Goal: Task Accomplishment & Management: Complete application form

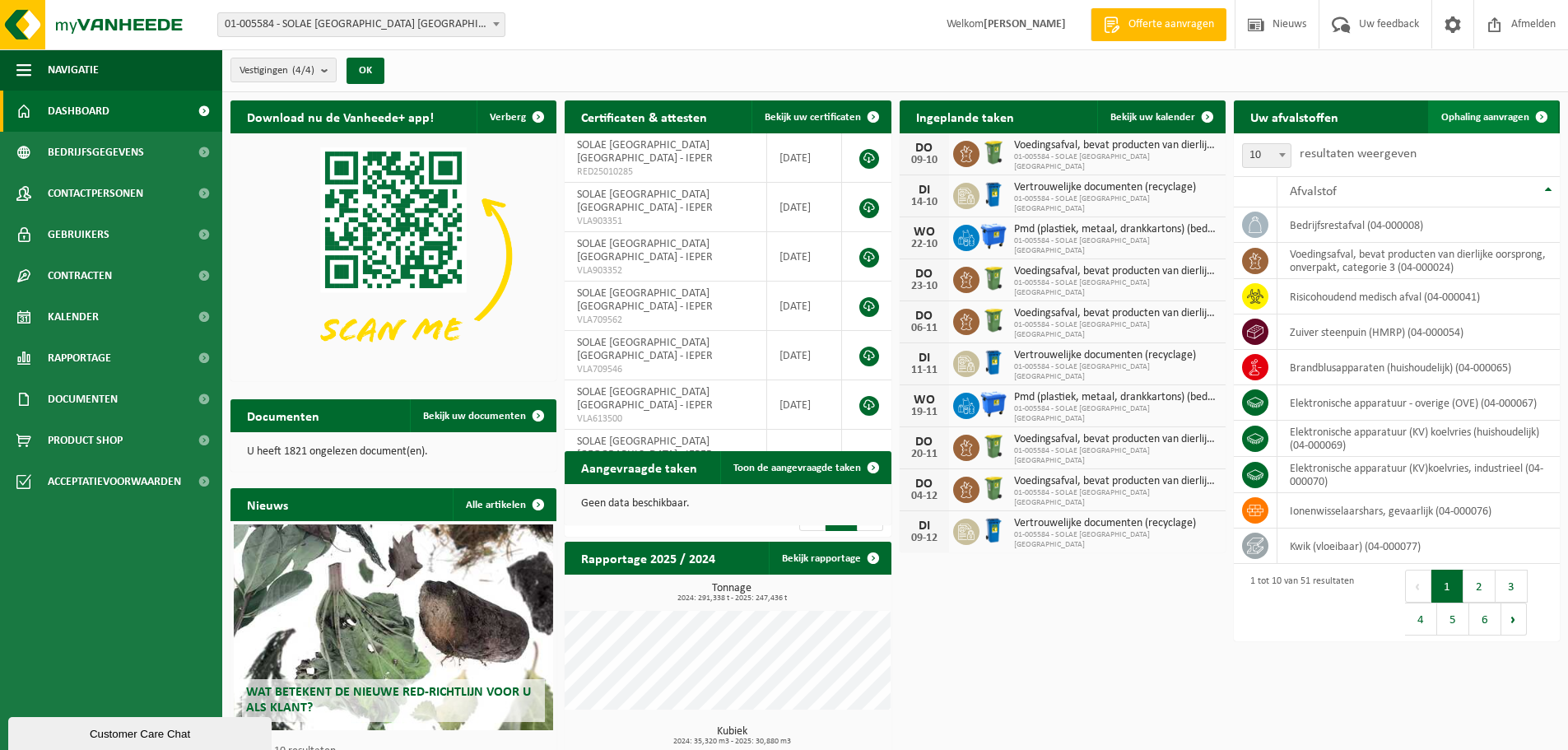
click at [1512, 112] on span "Ophaling aanvragen" at bounding box center [1485, 117] width 88 height 11
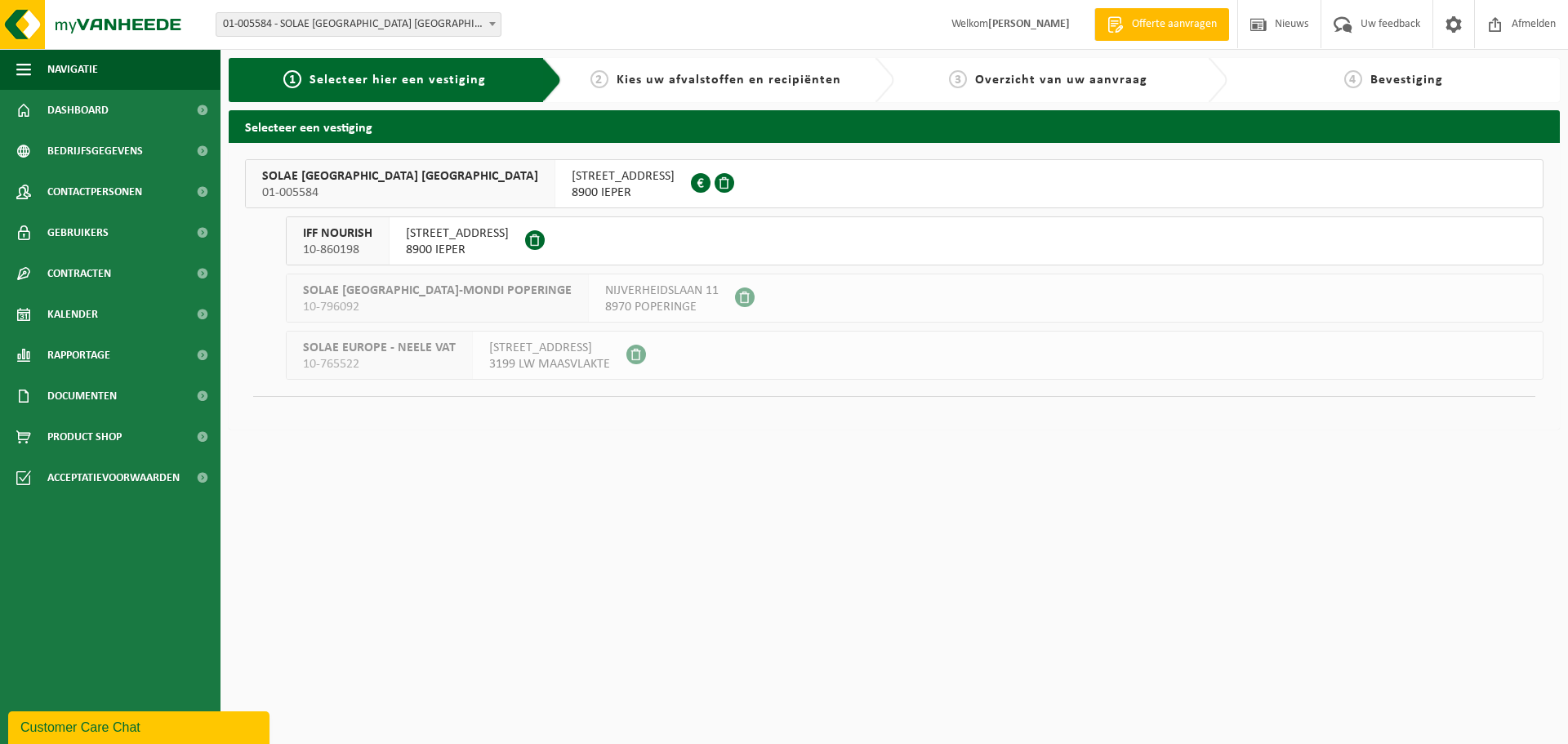
click at [306, 173] on span "SOLAE BELGIUM NV" at bounding box center [400, 176] width 276 height 16
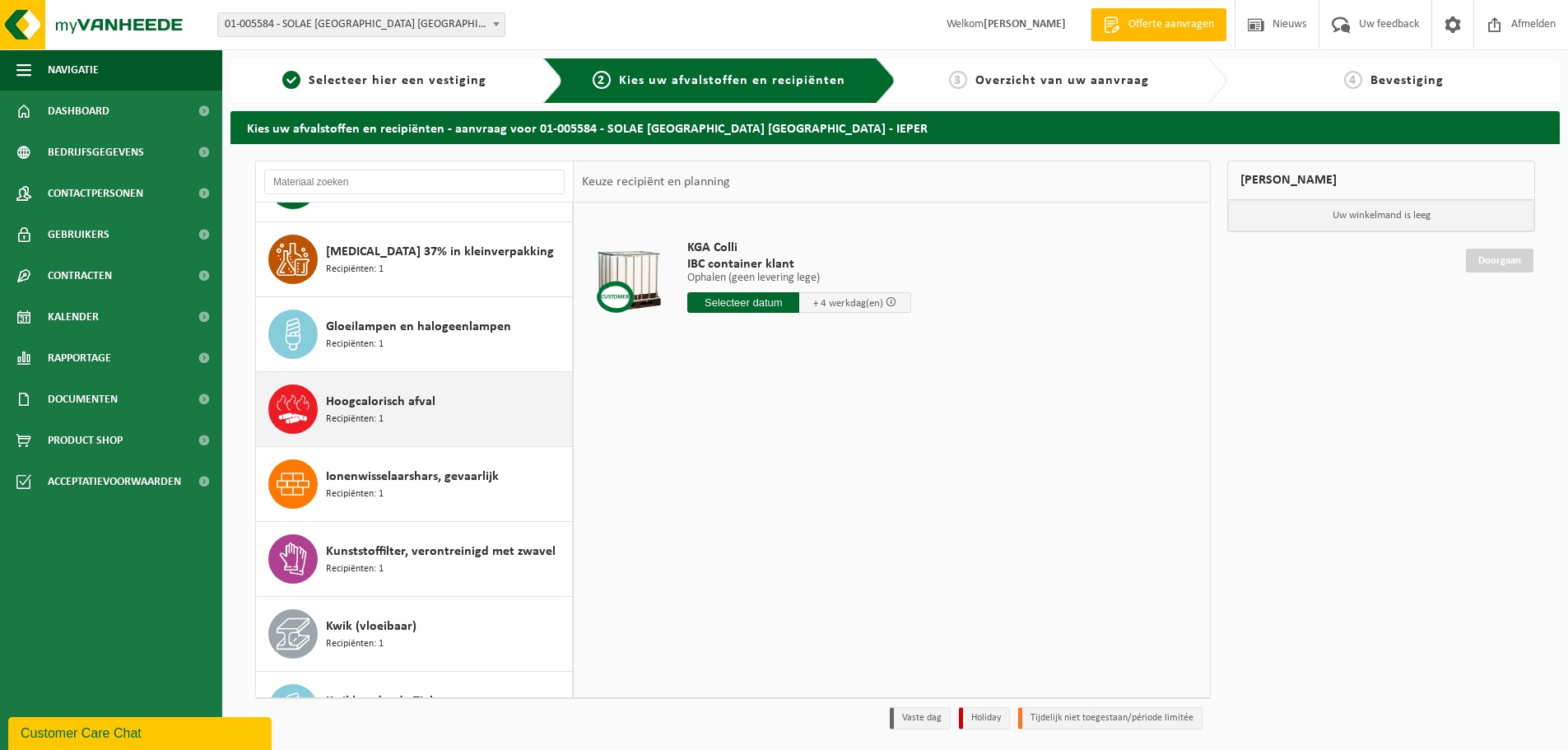
scroll to position [741, 0]
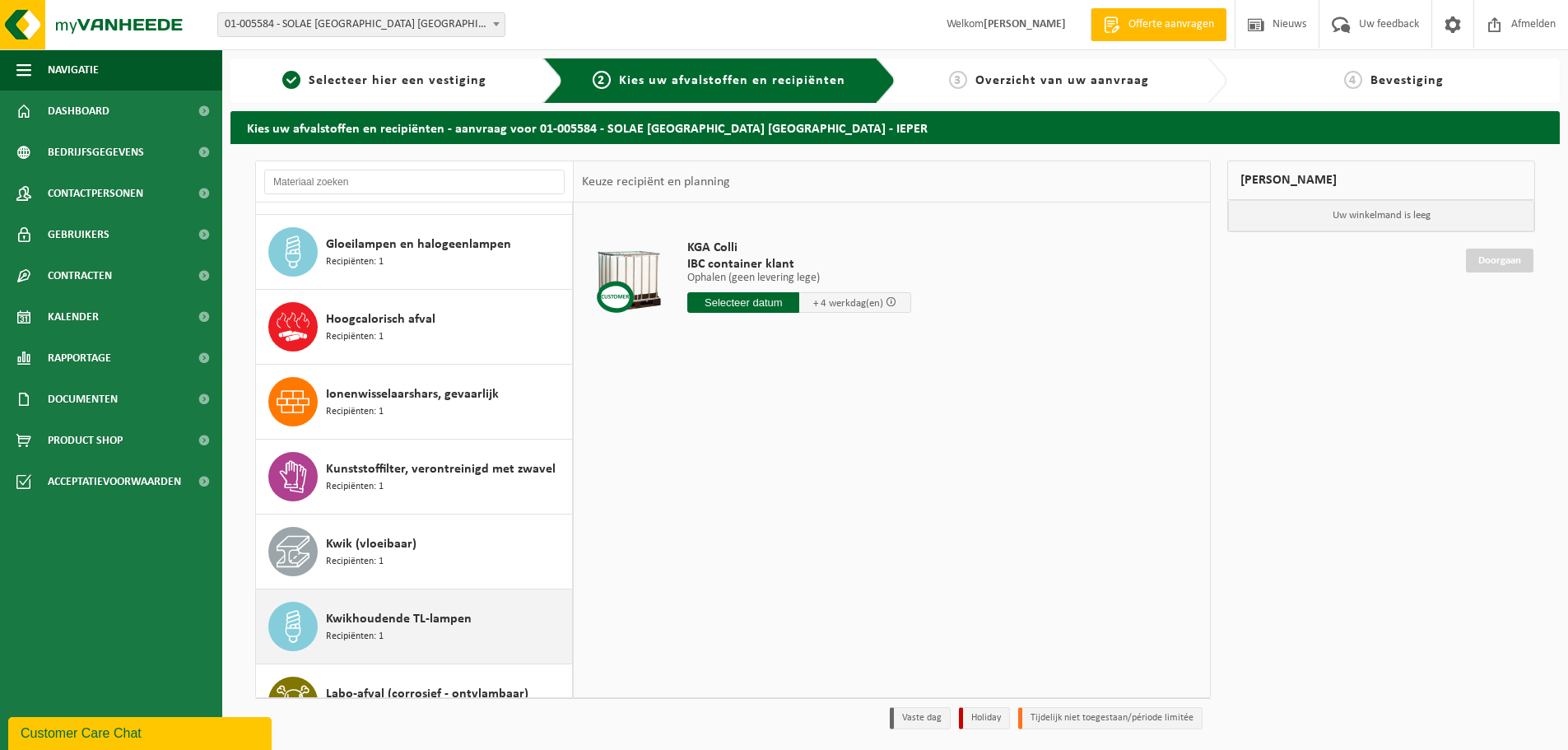
click at [374, 617] on span "Kwikhoudende TL-lampen" at bounding box center [399, 619] width 146 height 20
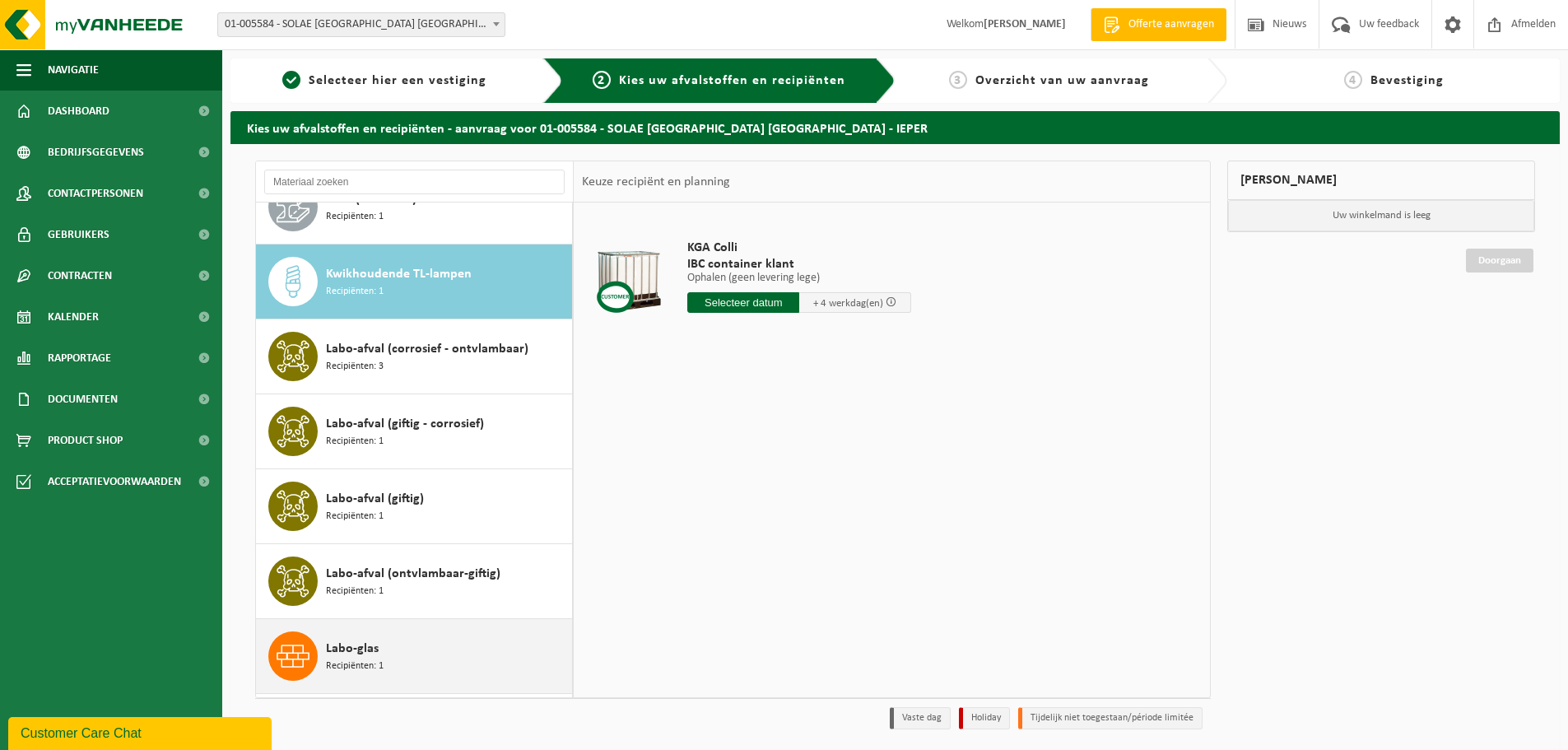
scroll to position [1125, 0]
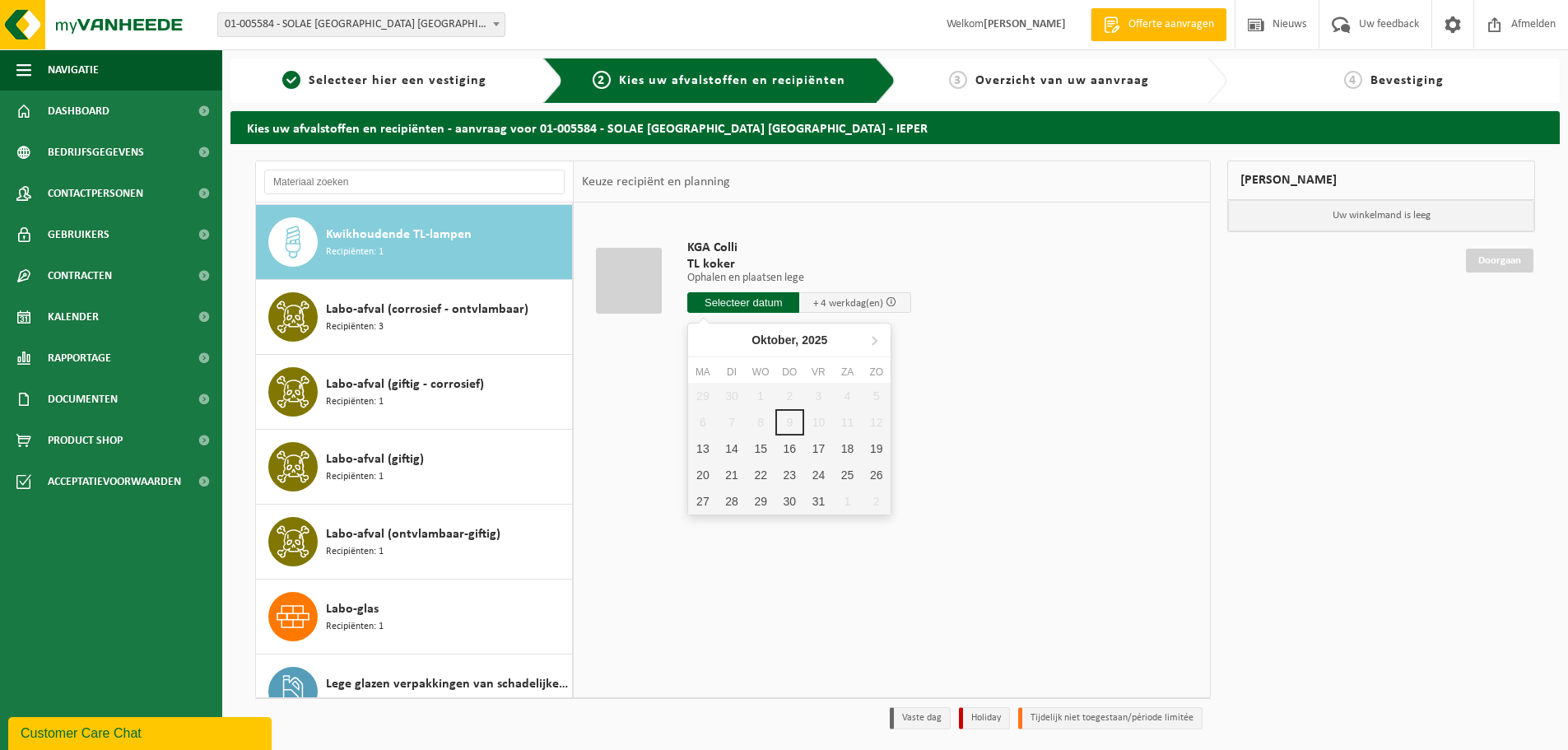
click at [720, 299] on input "text" at bounding box center [743, 302] width 112 height 21
click at [700, 449] on div "13" at bounding box center [702, 449] width 29 height 26
type input "Van [DATE]"
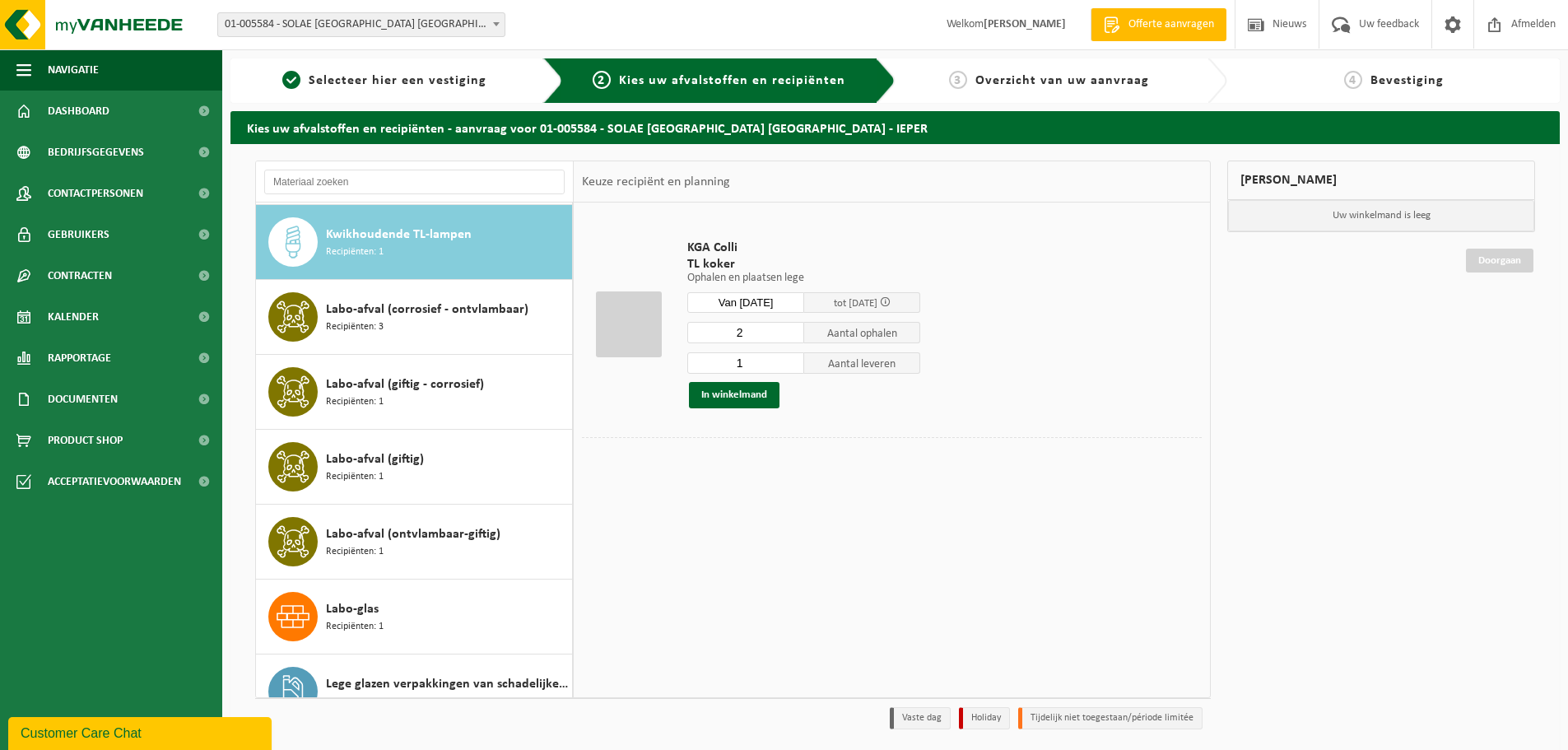
click at [791, 328] on input "2" at bounding box center [745, 332] width 117 height 21
type input "3"
click at [791, 328] on input "3" at bounding box center [745, 332] width 117 height 21
click at [788, 362] on input "2" at bounding box center [745, 363] width 117 height 21
type input "3"
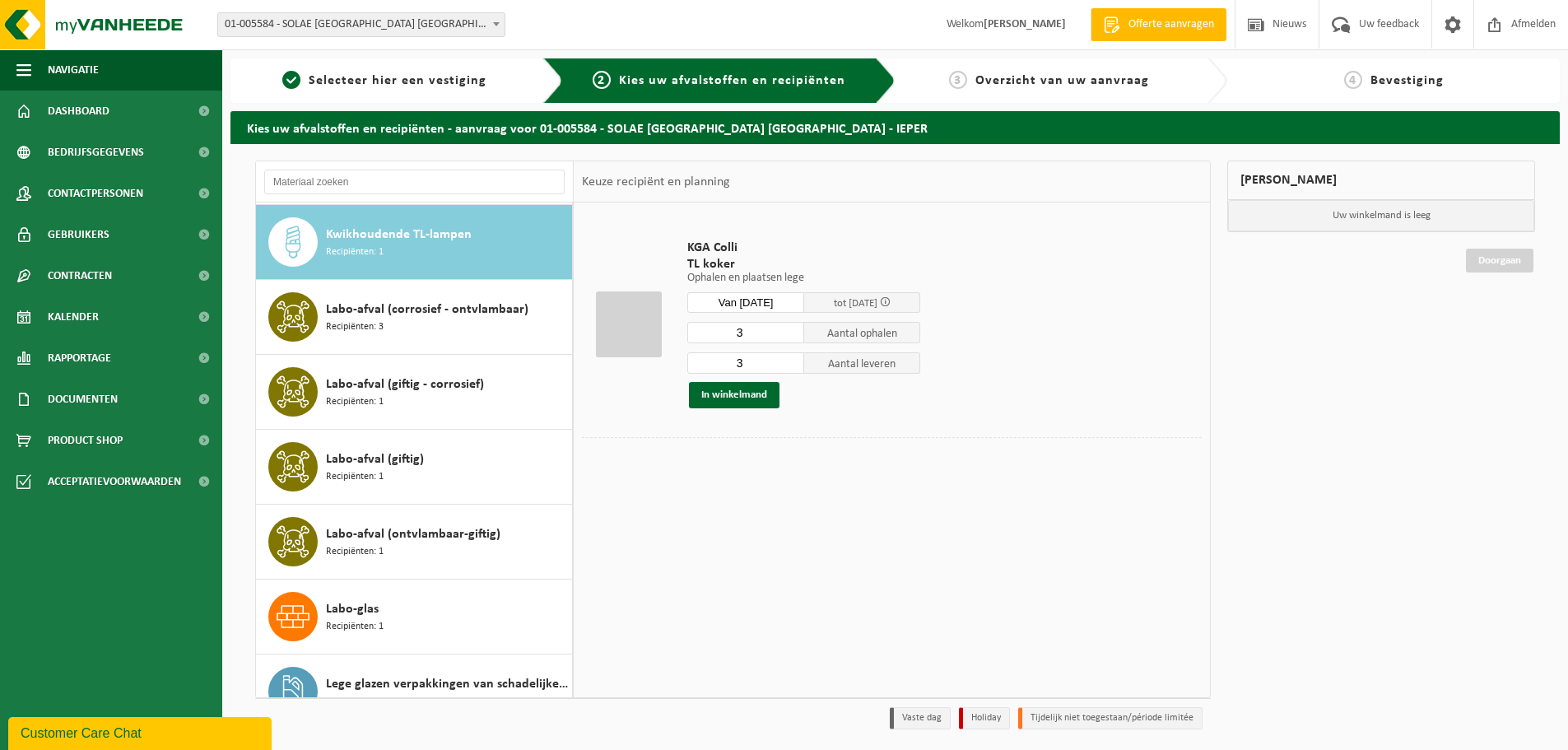
click at [788, 362] on input "3" at bounding box center [745, 363] width 117 height 21
click at [734, 394] on button "In winkelmand" at bounding box center [734, 395] width 90 height 26
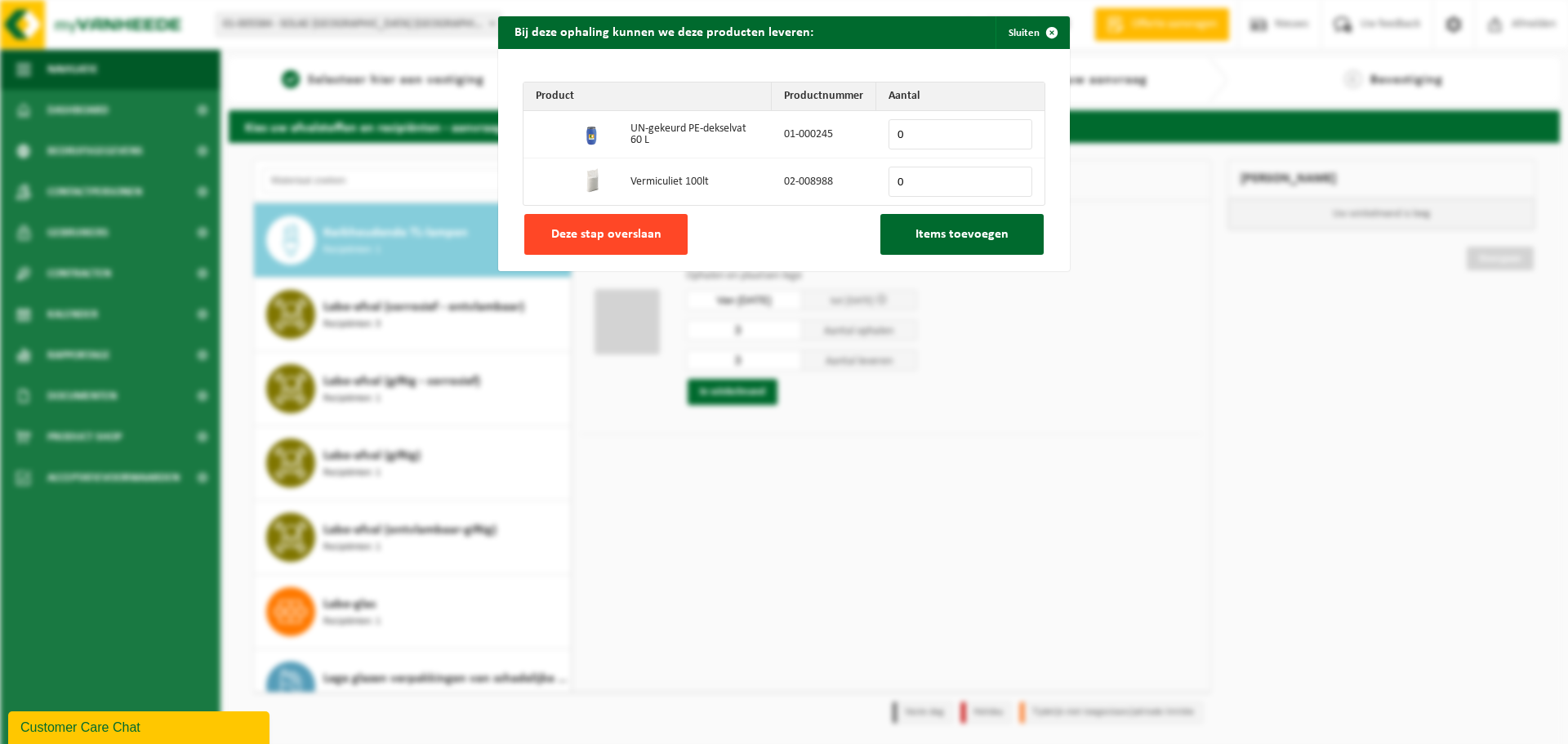
click at [615, 230] on span "Deze stap overslaan" at bounding box center [606, 235] width 110 height 13
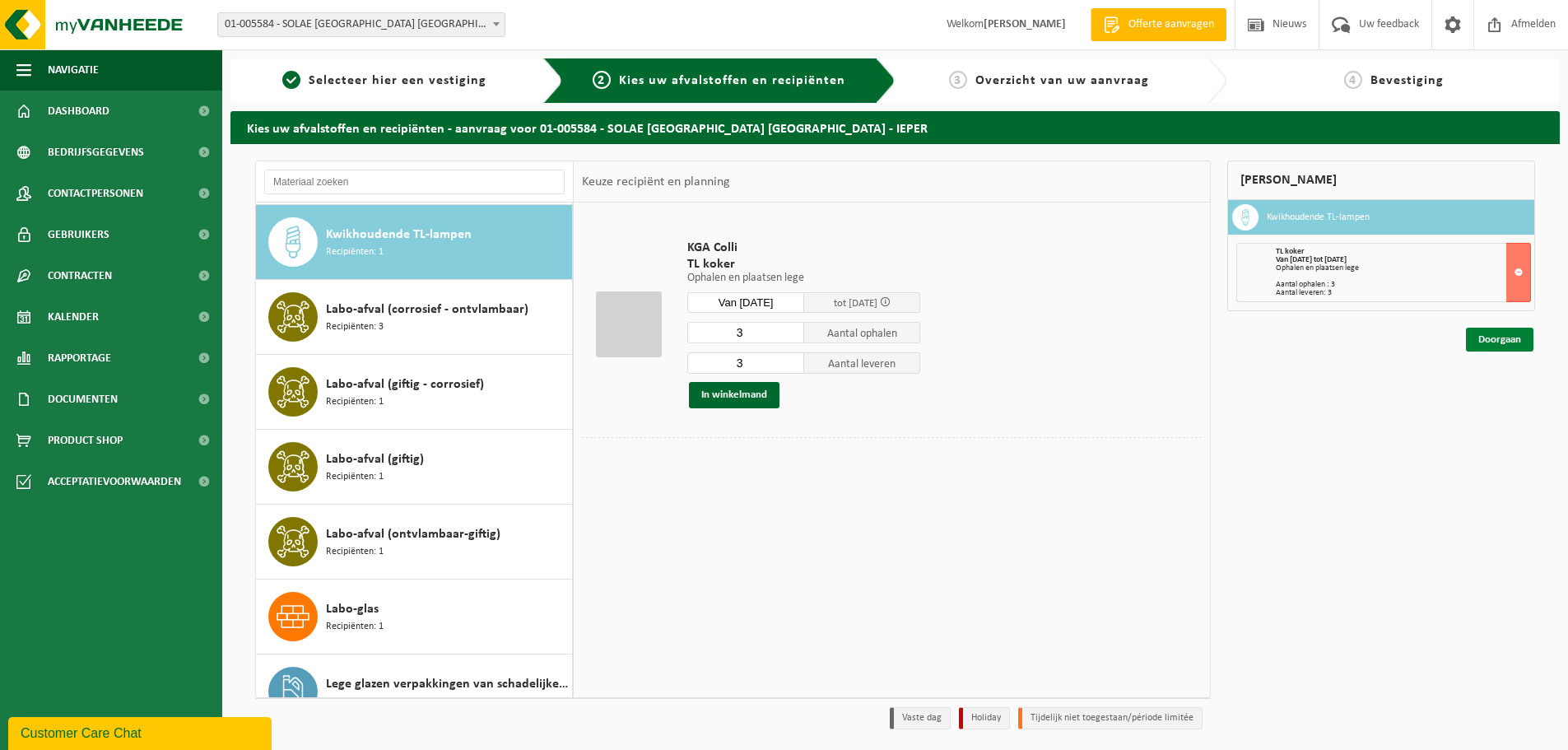
click at [1504, 337] on link "Doorgaan" at bounding box center [1500, 339] width 68 height 24
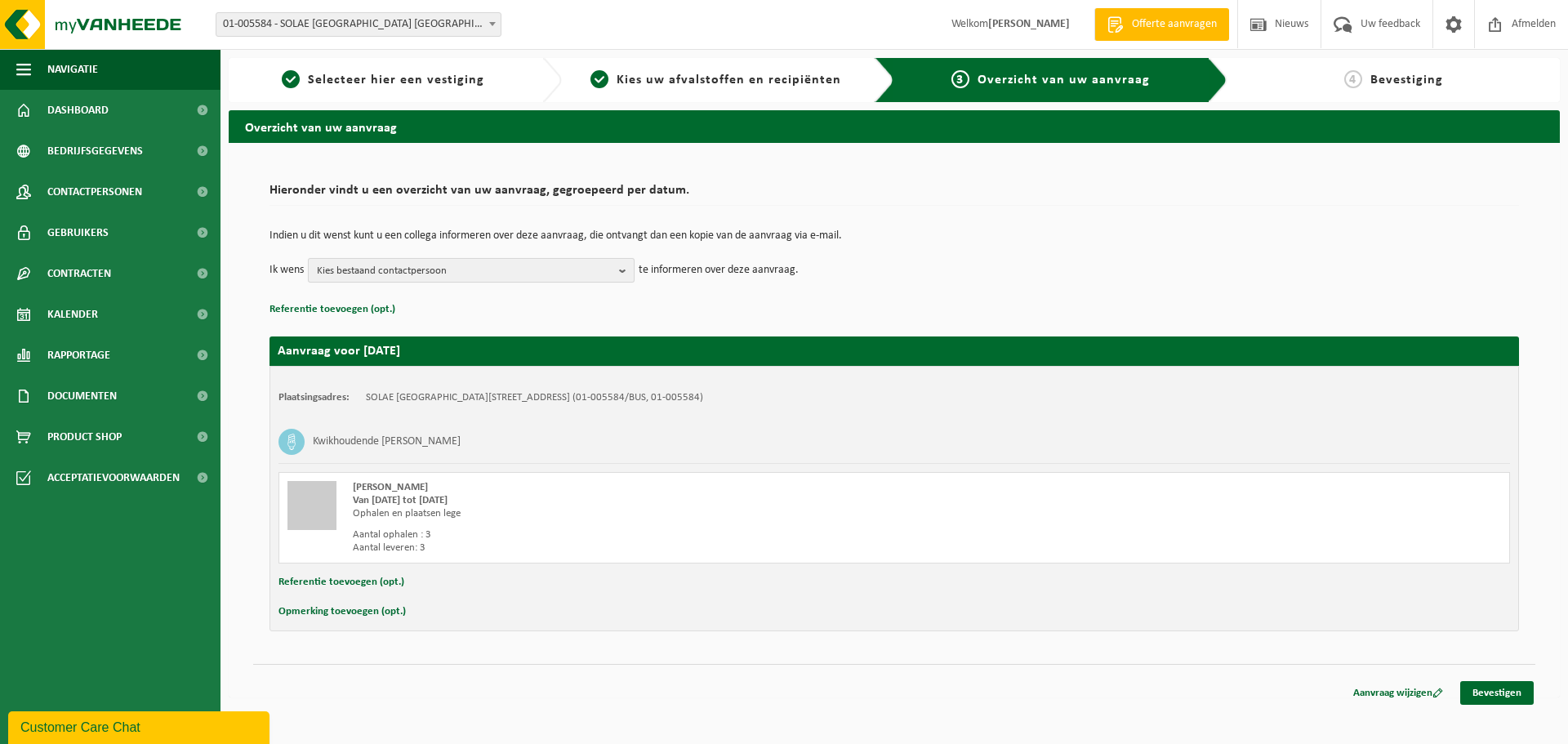
click at [439, 268] on span "Kies bestaand contactpersoon" at bounding box center [464, 272] width 295 height 25
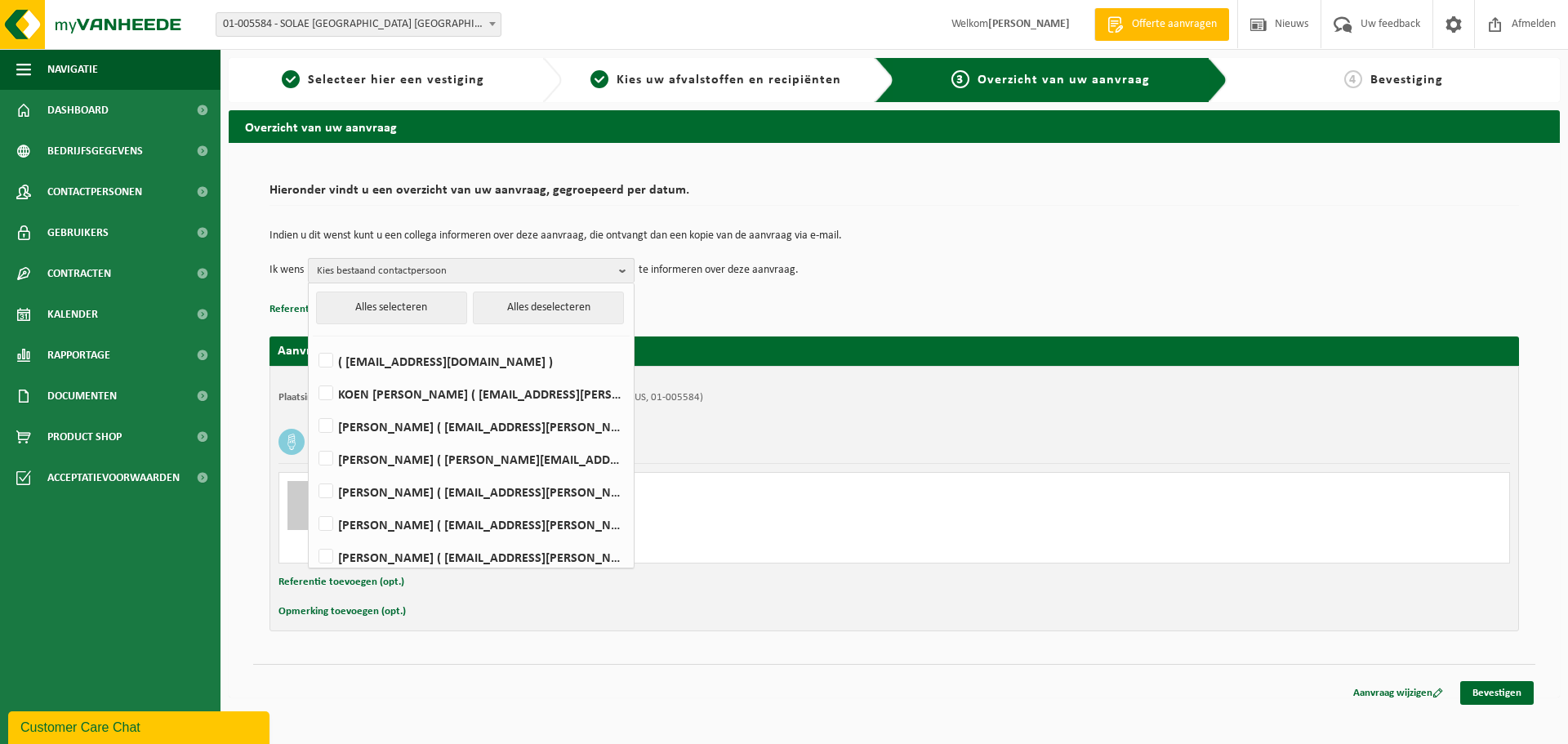
click at [366, 263] on span "Kies bestaand contactpersoon" at bounding box center [464, 272] width 295 height 25
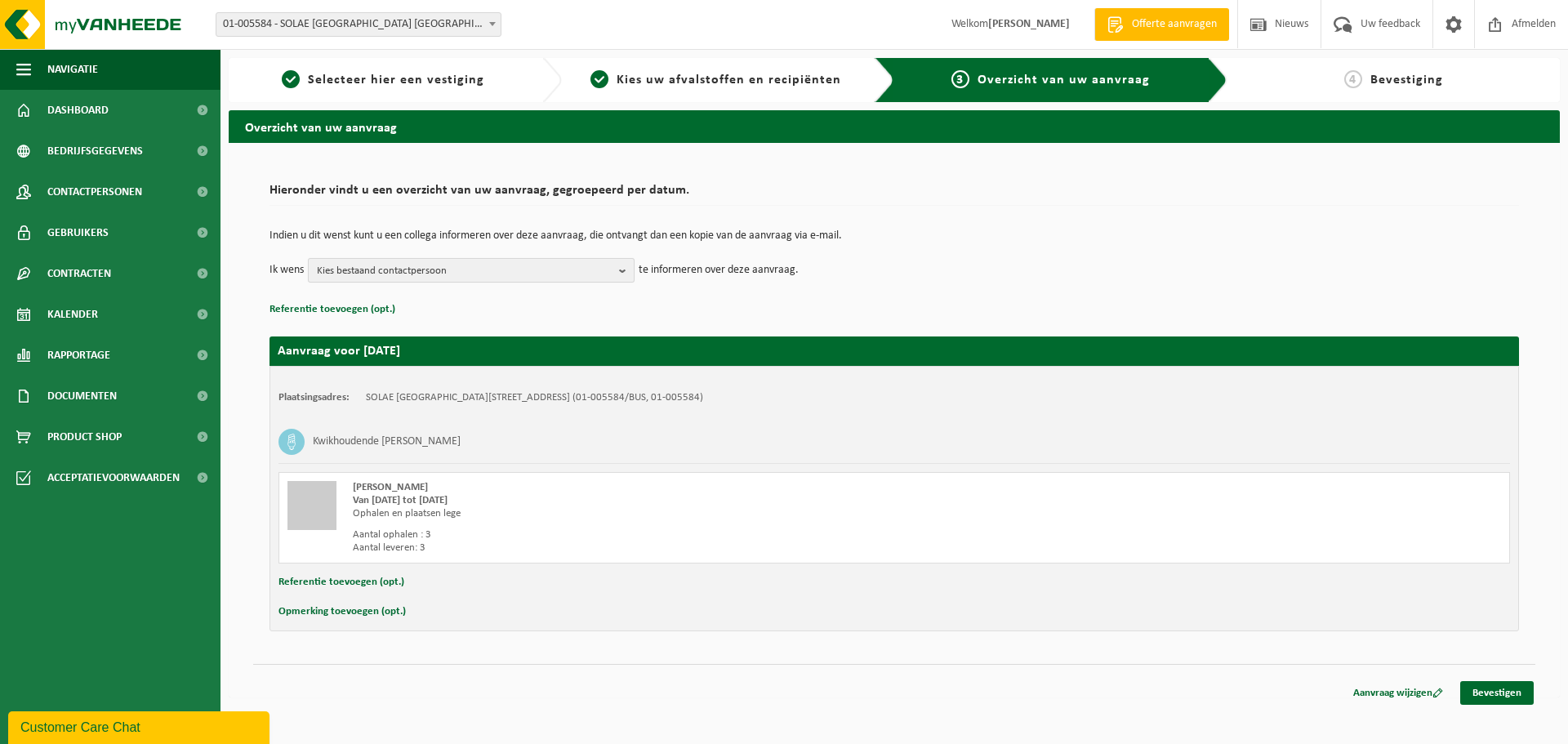
click at [359, 269] on span "Kies bestaand contactpersoon" at bounding box center [464, 272] width 295 height 25
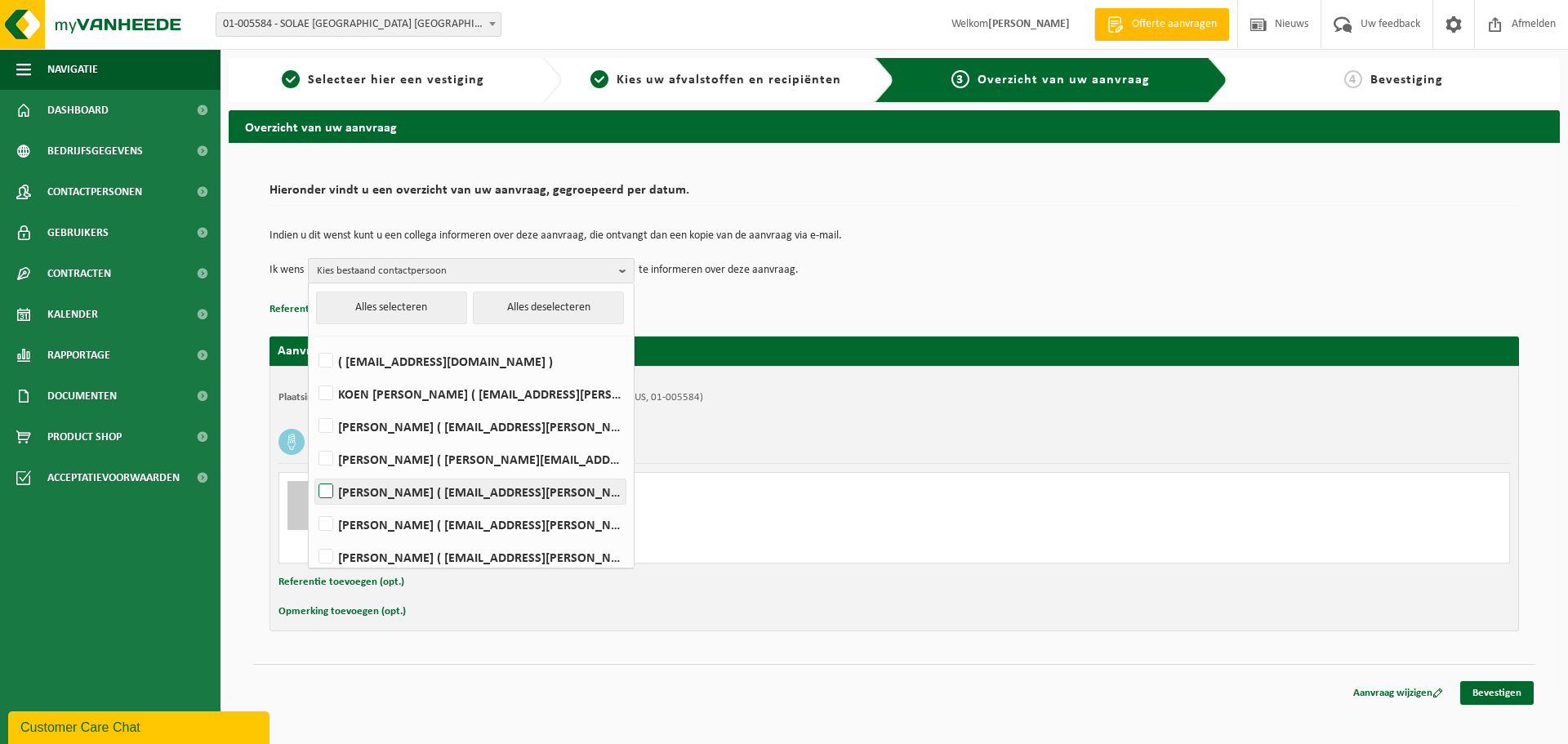
scroll to position [42, 0]
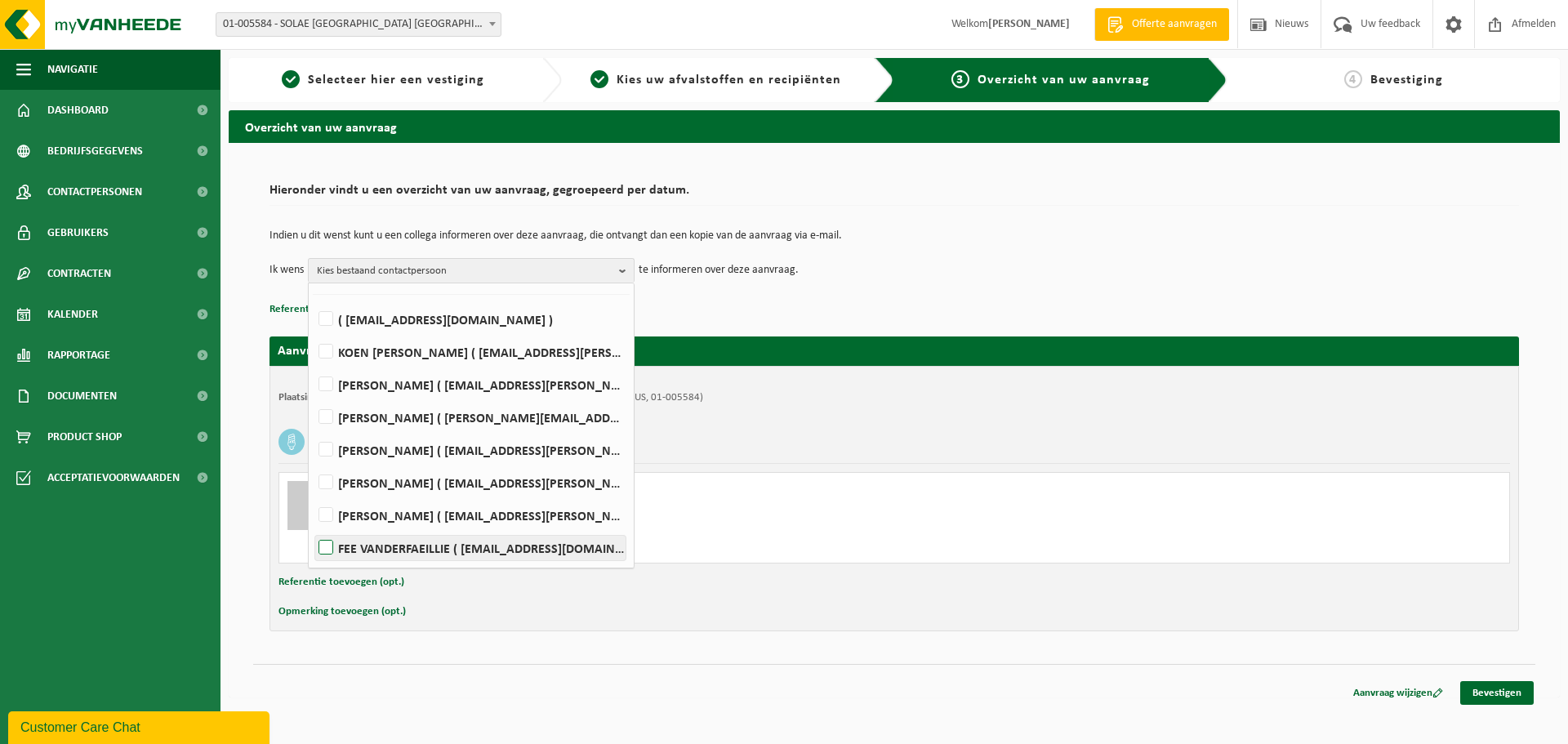
click at [389, 550] on label "FEE VANDERFAEILLIE ( fee.vanderfaeillie@iff.com )" at bounding box center [470, 548] width 310 height 25
click at [313, 527] on input "FEE VANDERFAEILLIE ( fee.vanderfaeillie@iff.com )" at bounding box center [312, 527] width 1 height 1
checkbox input "true"
click at [967, 304] on p "Referentie toevoegen (opt.)" at bounding box center [894, 309] width 1250 height 21
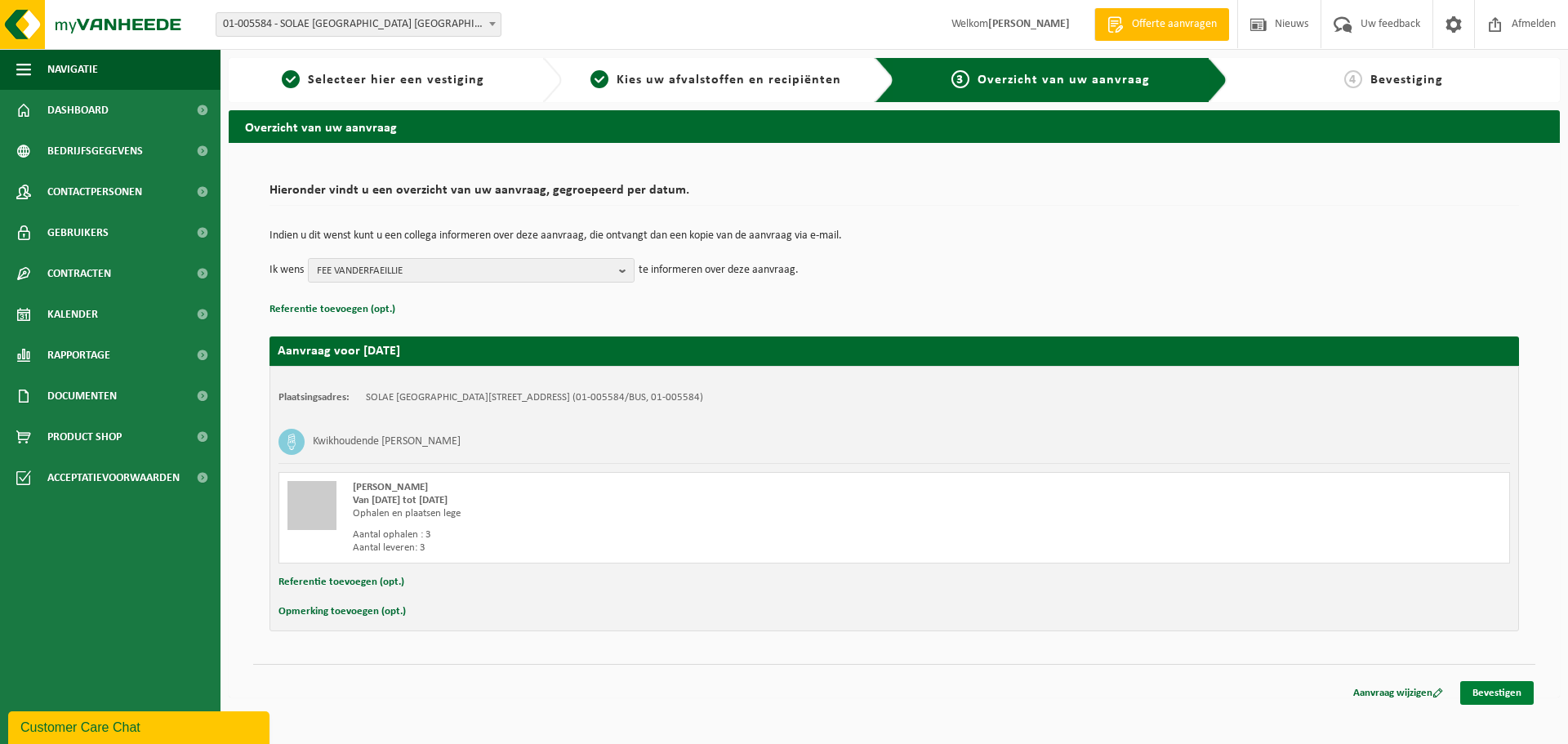
drag, startPoint x: 1500, startPoint y: 688, endPoint x: 1489, endPoint y: 698, distance: 14.9
click at [1501, 688] on link "Bevestigen" at bounding box center [1497, 692] width 74 height 24
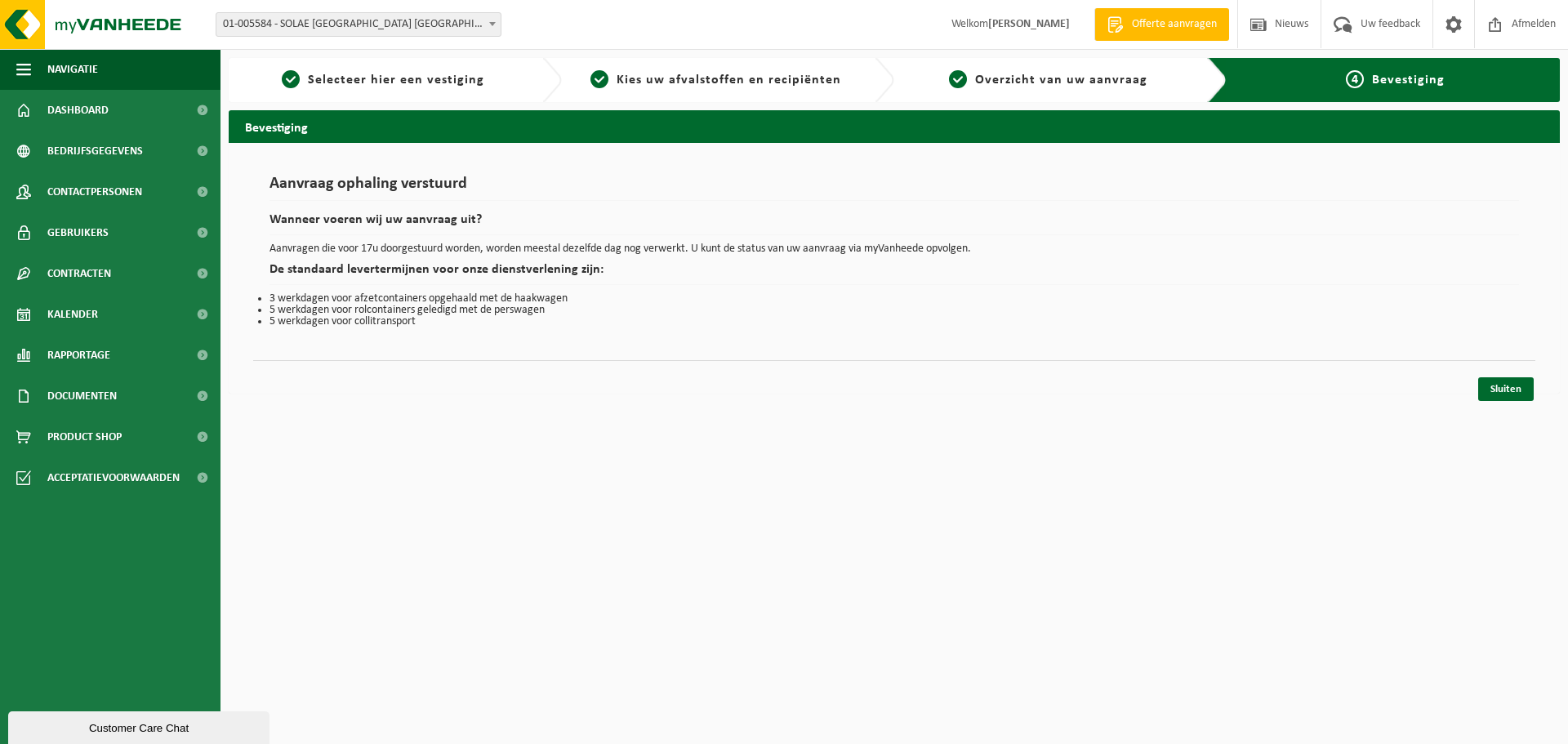
click at [318, 17] on span "01-005584 - SOLAE [GEOGRAPHIC_DATA] [GEOGRAPHIC_DATA] - IEPER" at bounding box center [359, 25] width 284 height 23
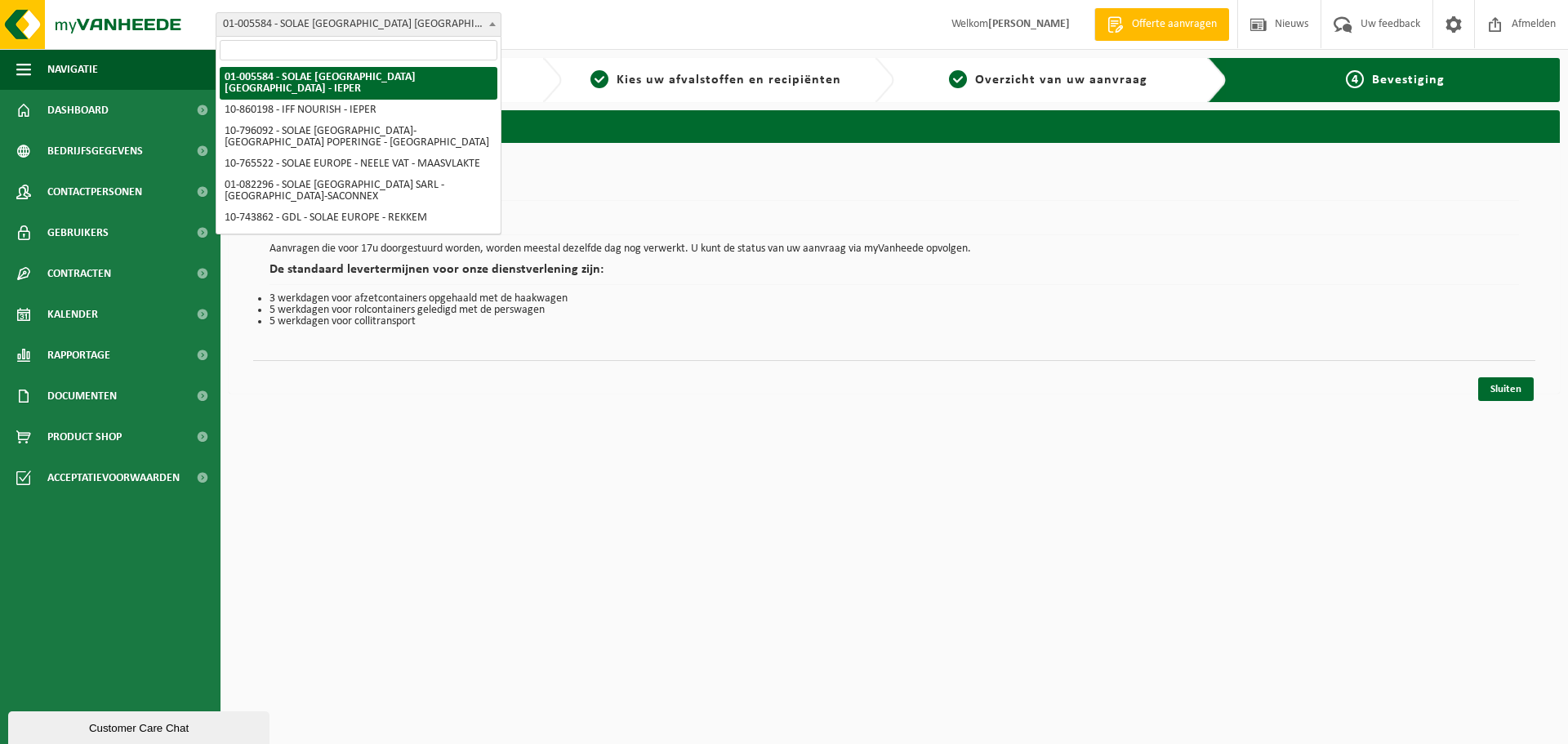
click at [354, 18] on span "01-005584 - SOLAE [GEOGRAPHIC_DATA] [GEOGRAPHIC_DATA] - IEPER" at bounding box center [359, 25] width 284 height 23
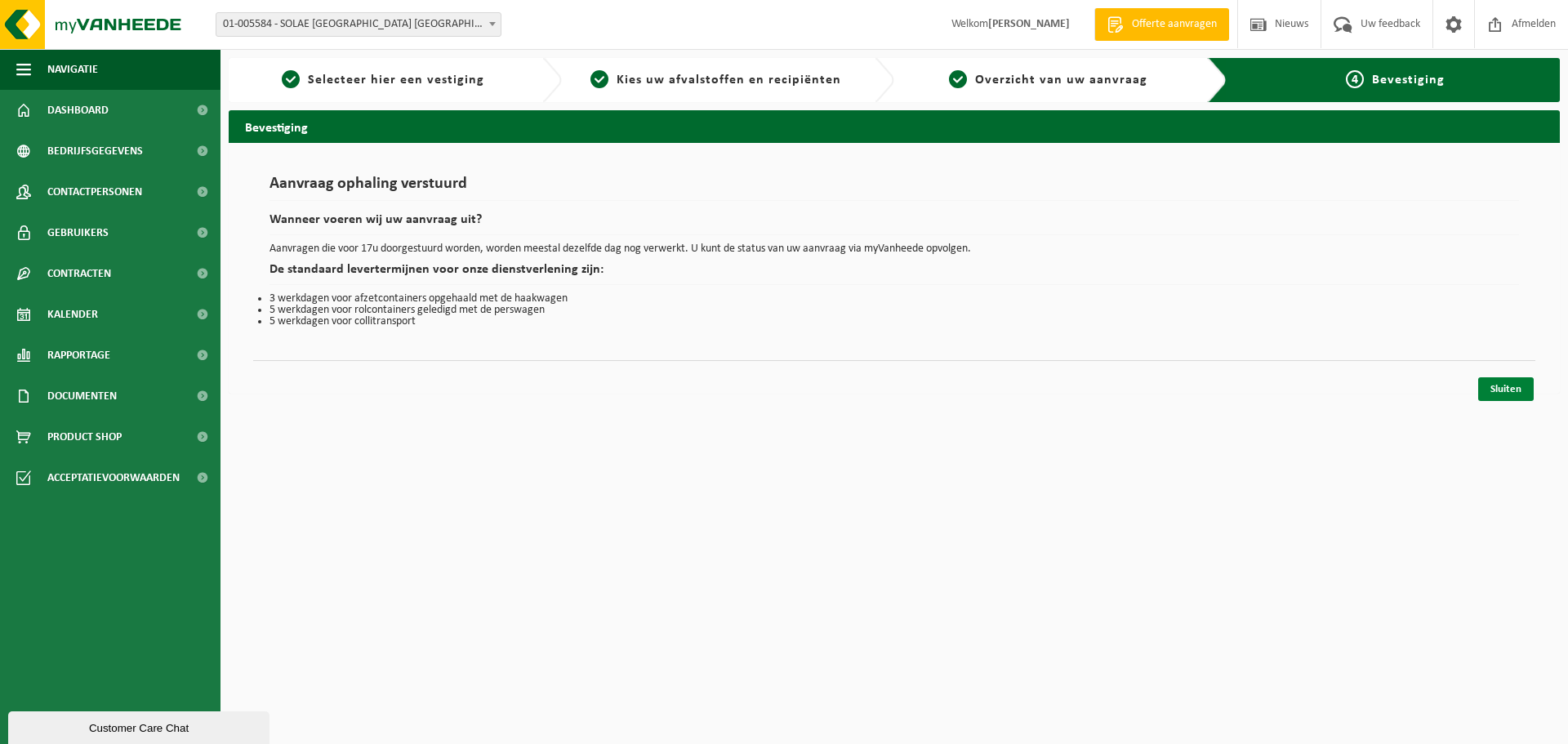
click at [1511, 389] on link "Sluiten" at bounding box center [1506, 389] width 56 height 24
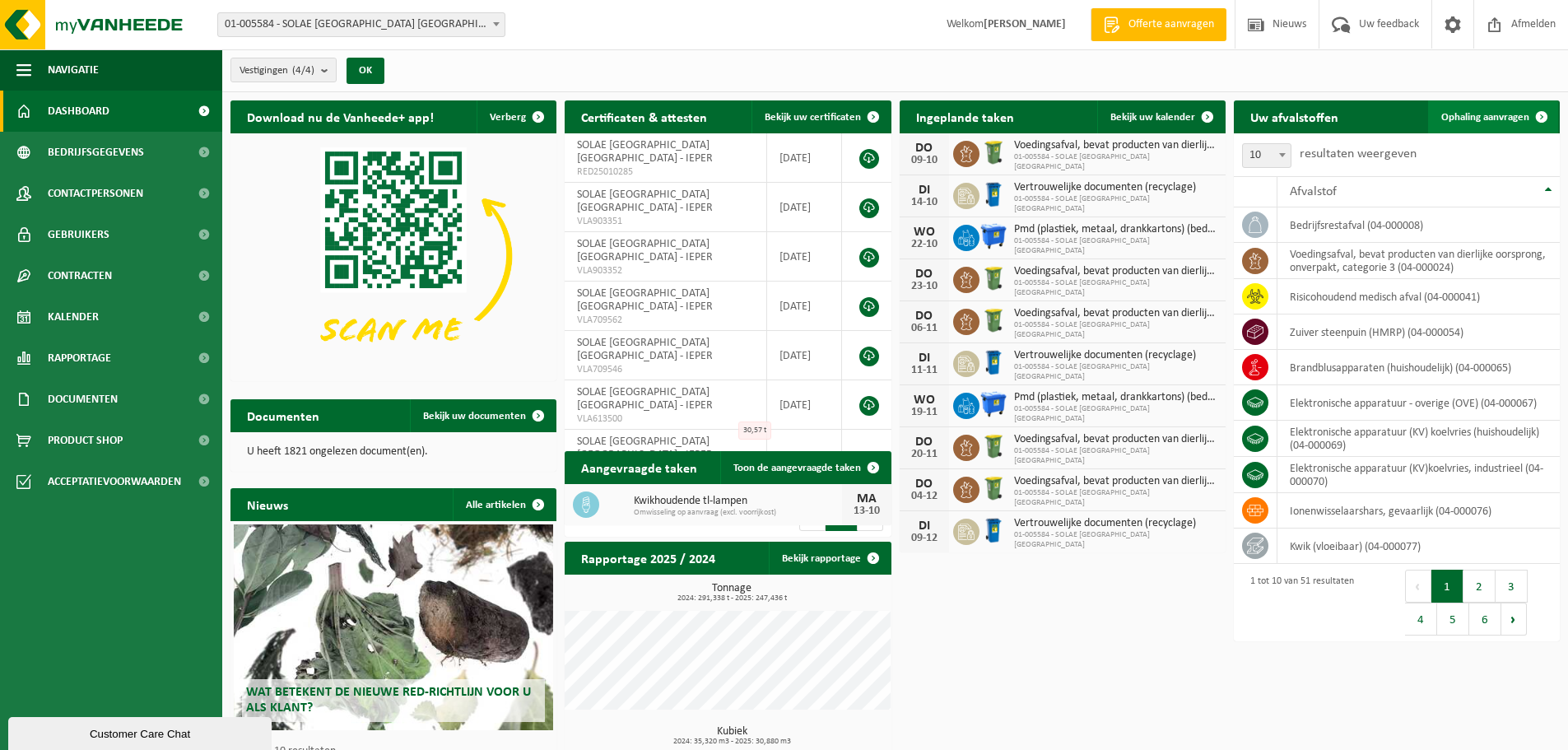
click at [1449, 117] on span "Ophaling aanvragen" at bounding box center [1485, 117] width 88 height 11
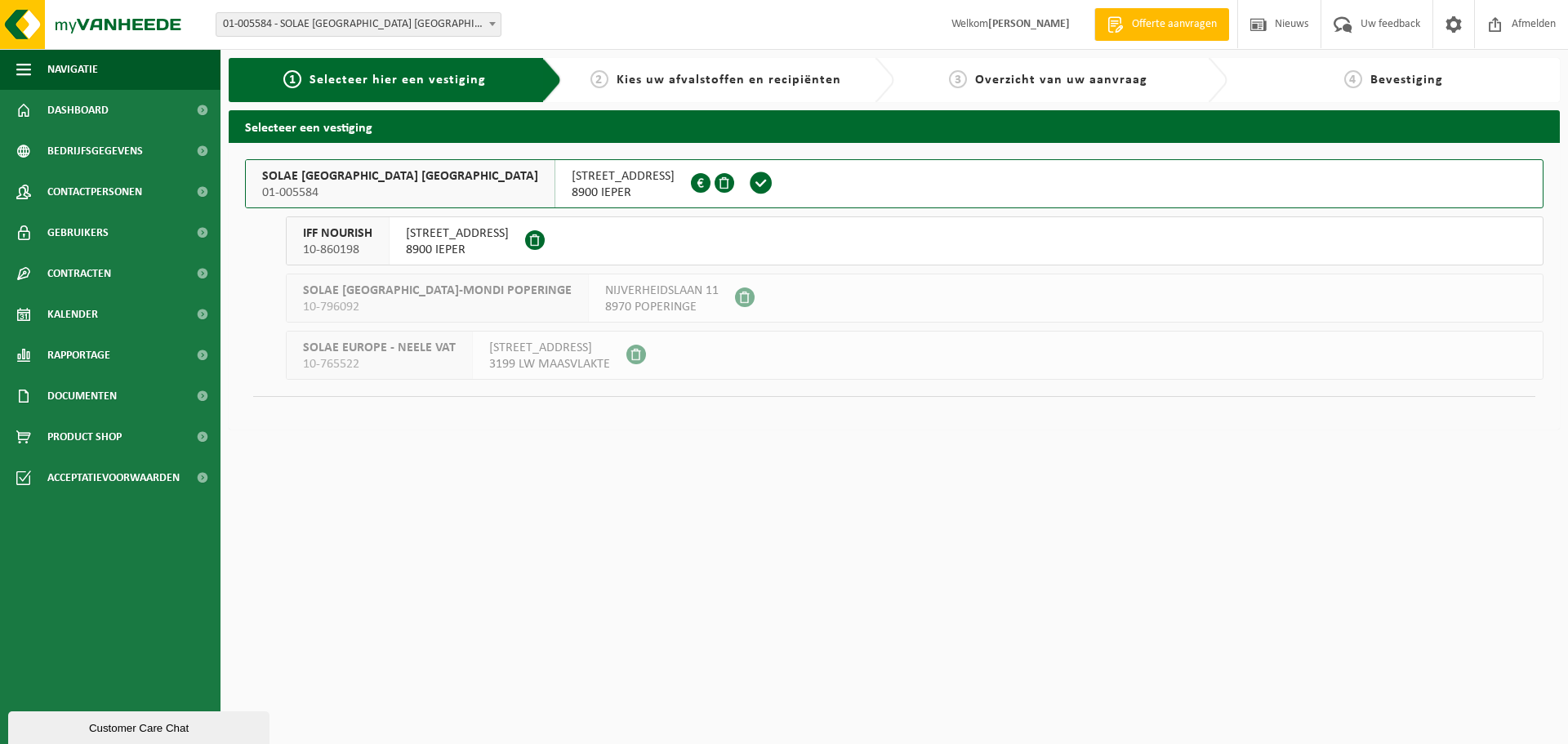
click at [295, 176] on span "SOLAE [GEOGRAPHIC_DATA] [GEOGRAPHIC_DATA]" at bounding box center [400, 176] width 276 height 16
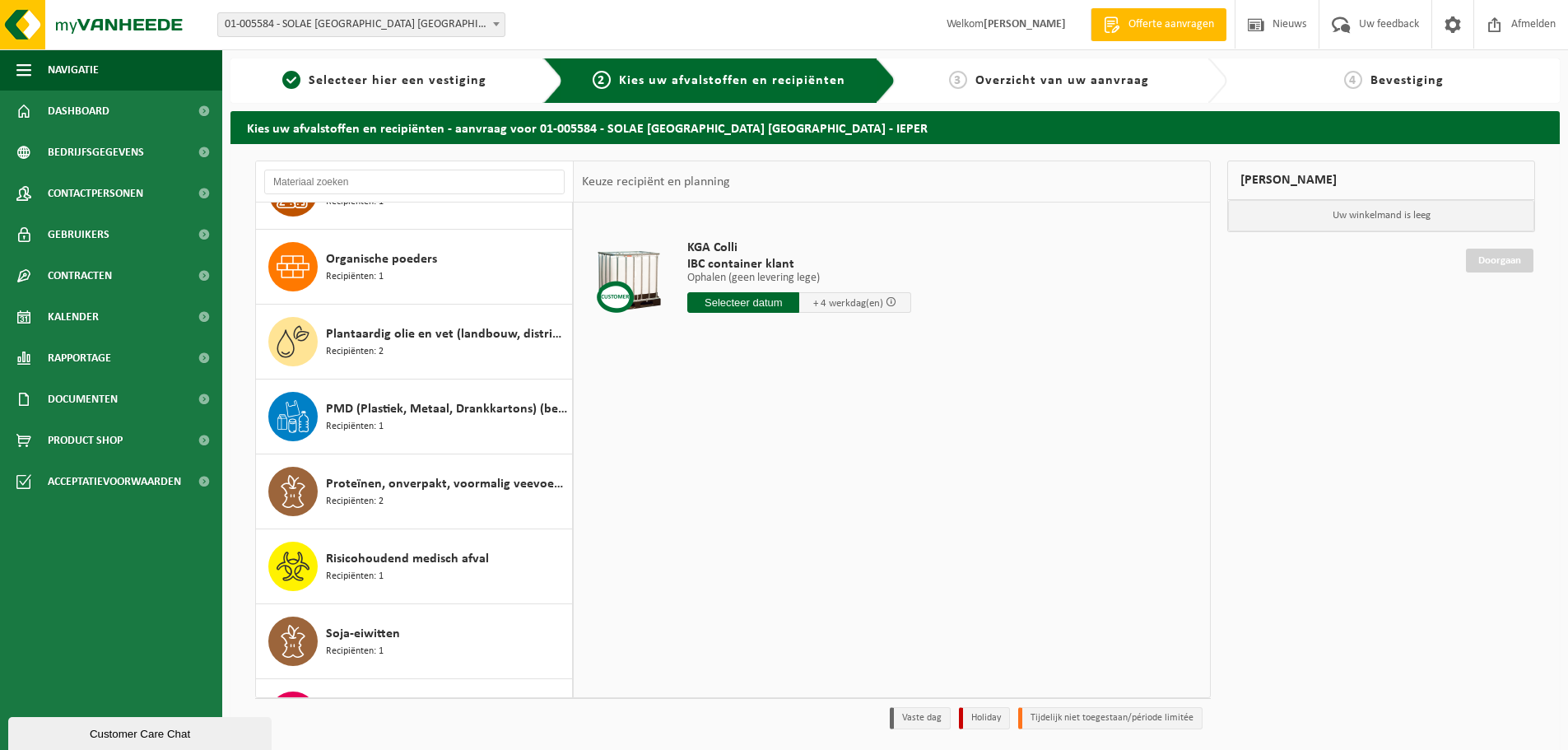
scroll to position [2305, 0]
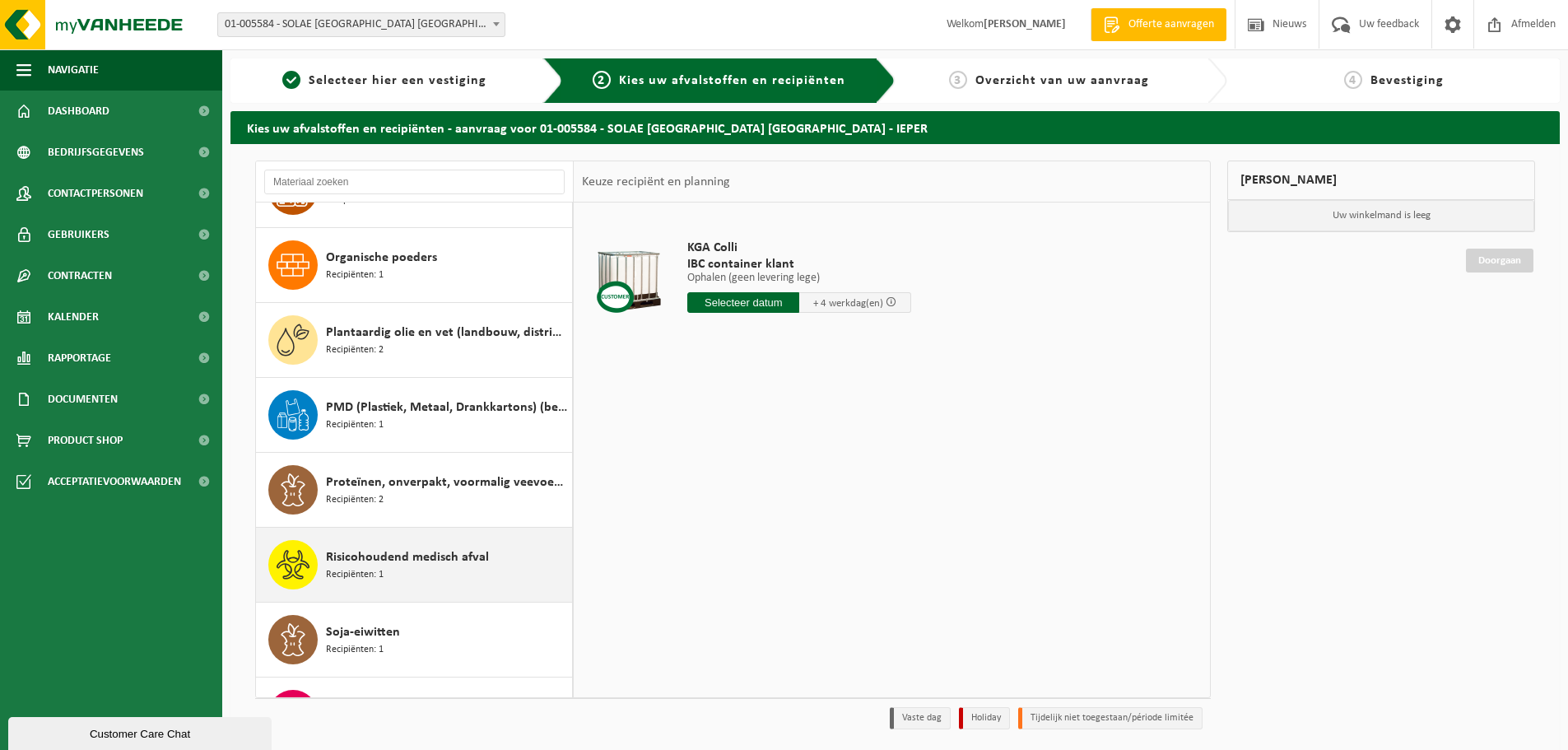
click at [390, 554] on span "Risicohoudend medisch afval" at bounding box center [407, 557] width 163 height 20
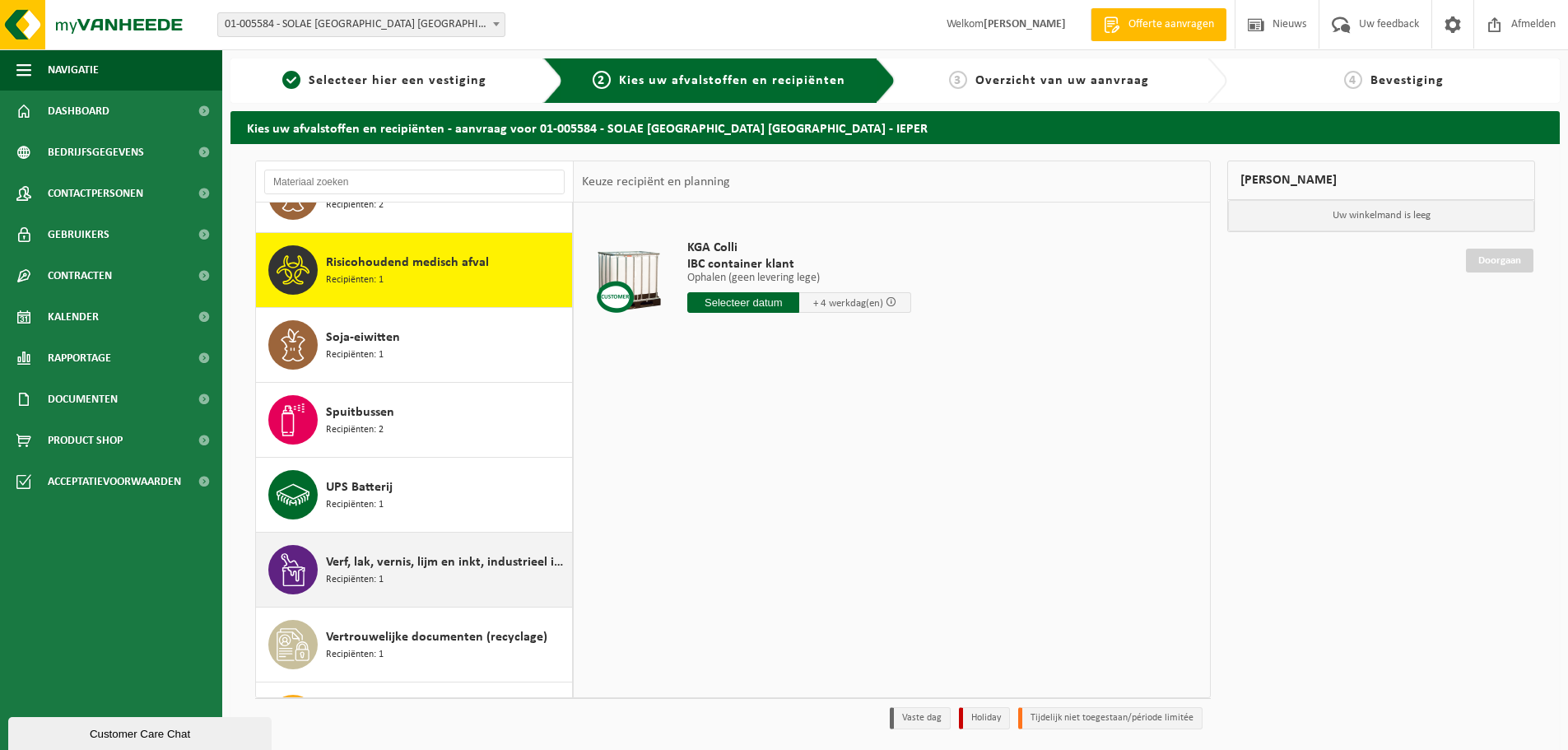
scroll to position [2625, 0]
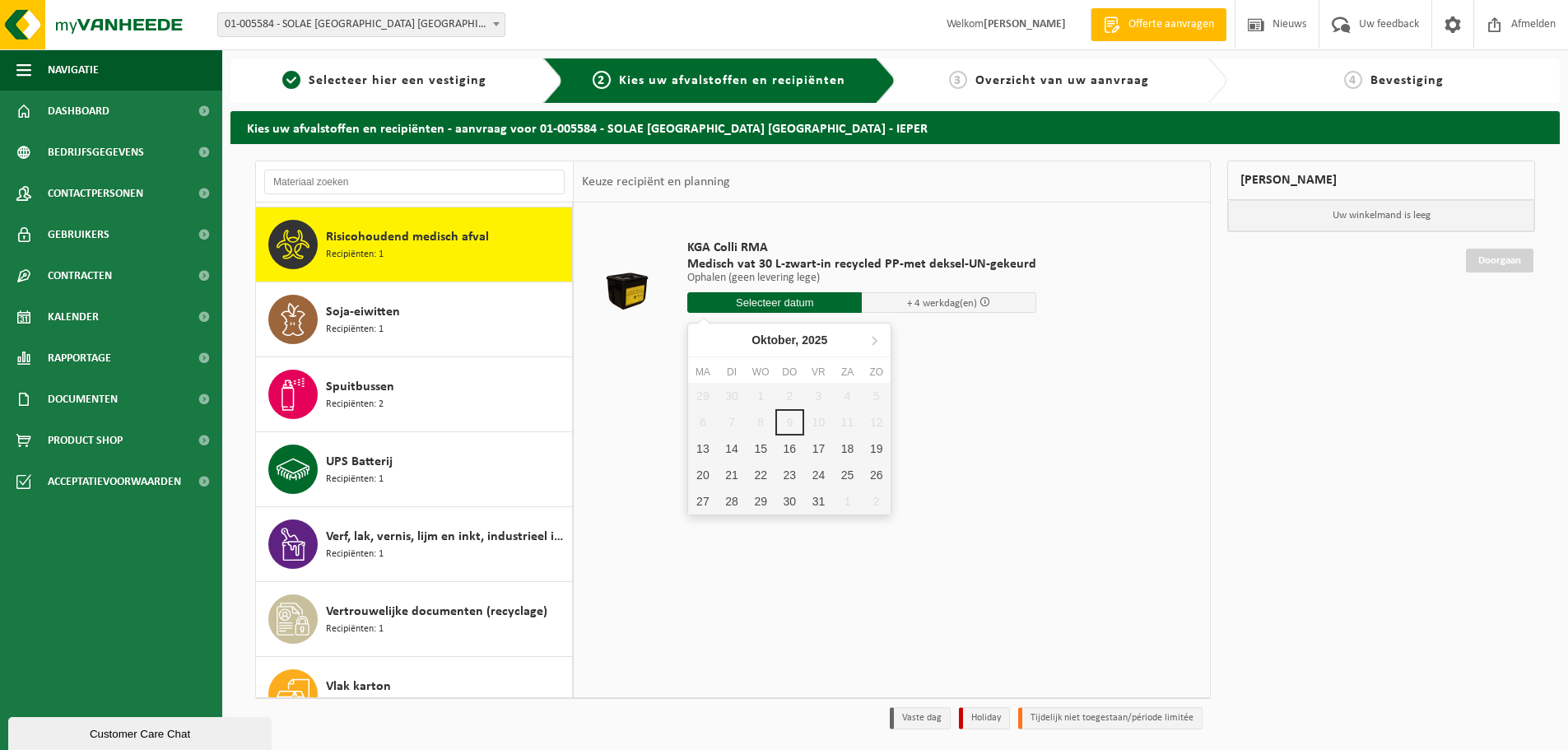
click at [762, 299] on input "text" at bounding box center [774, 302] width 174 height 21
click at [706, 448] on div "13" at bounding box center [702, 449] width 29 height 26
type input "Van 2025-10-13"
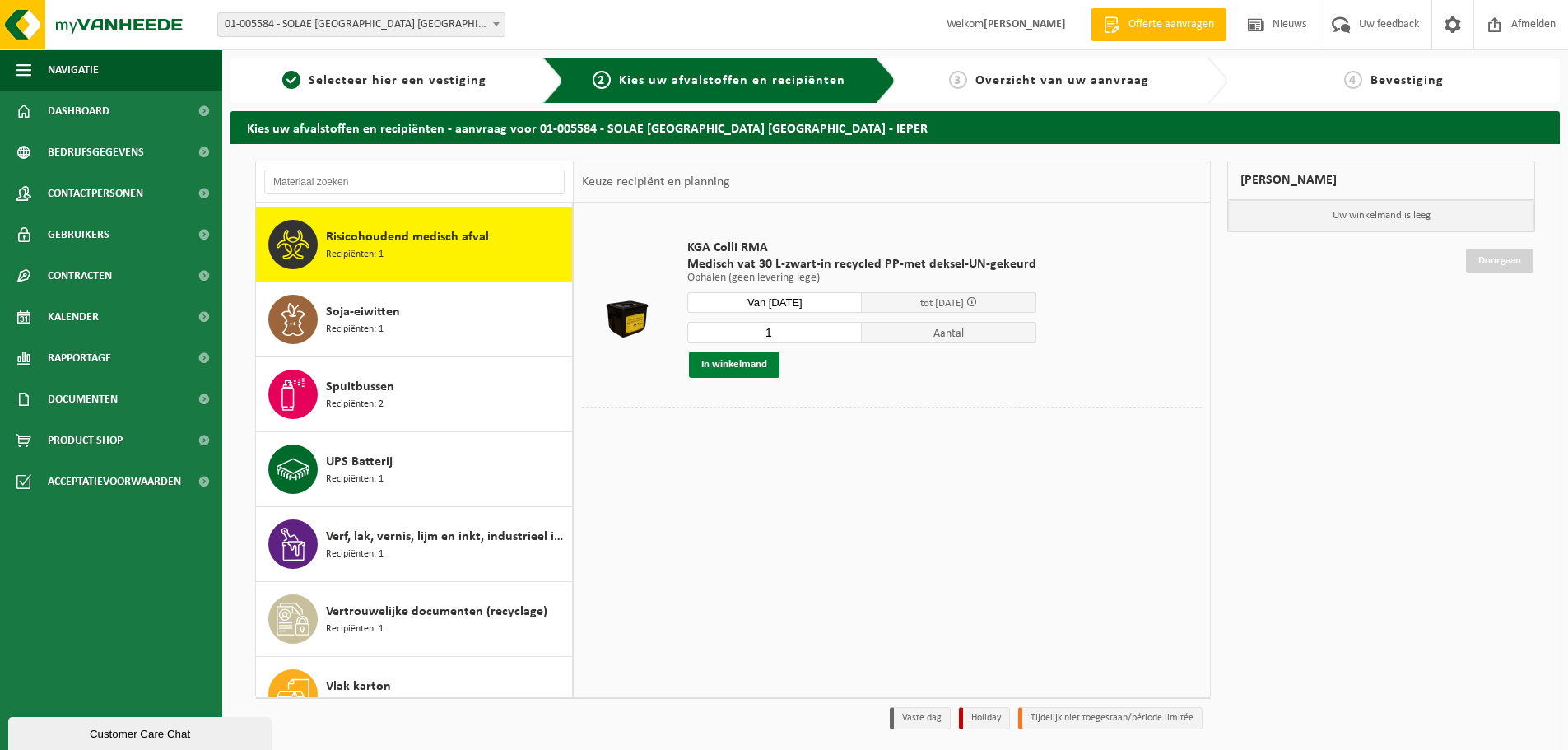
click at [734, 365] on button "In winkelmand" at bounding box center [734, 365] width 90 height 26
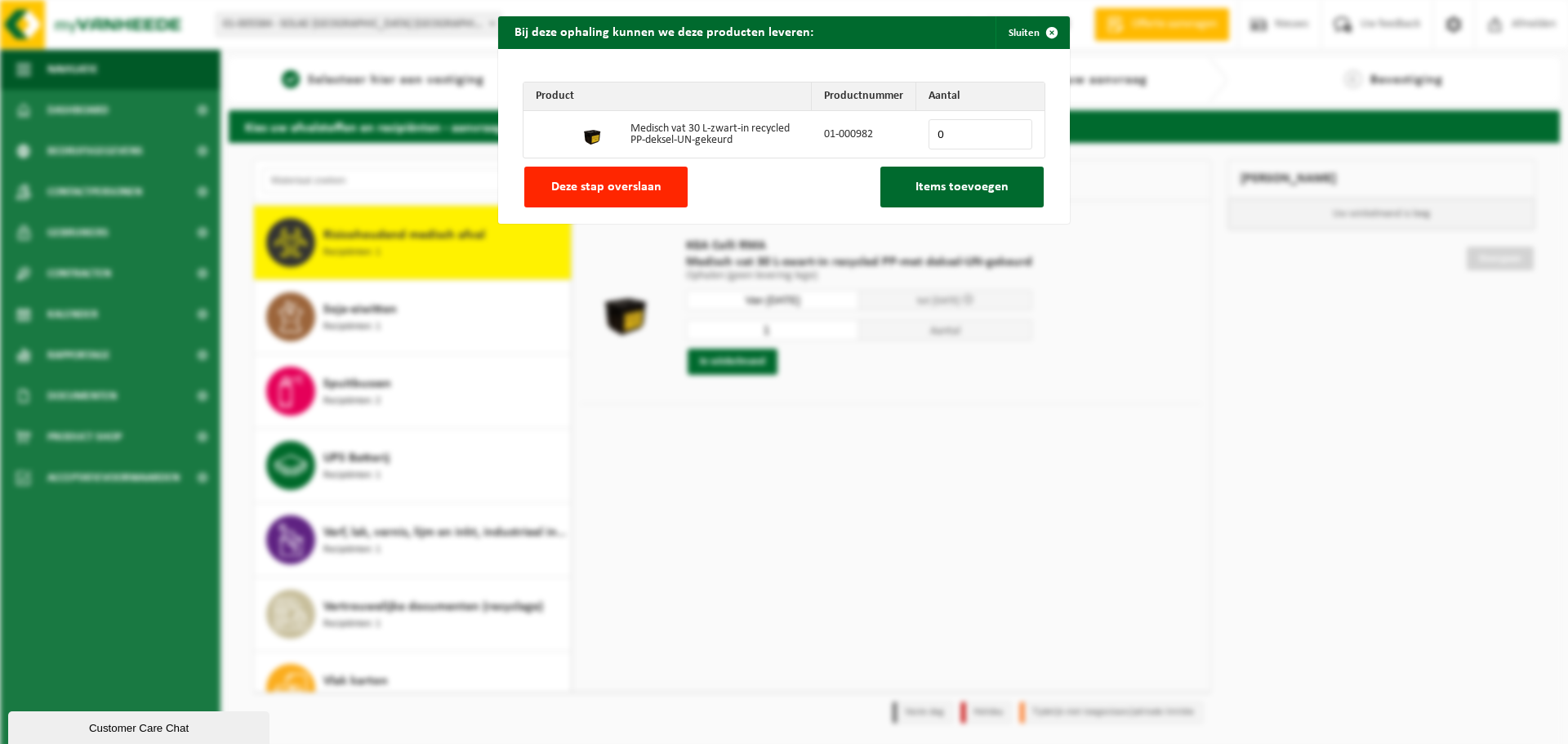
click at [960, 128] on input "0" at bounding box center [981, 134] width 103 height 30
click at [1014, 126] on input "0" at bounding box center [981, 134] width 103 height 30
type input "1"
click at [1012, 131] on input "1" at bounding box center [981, 134] width 103 height 30
click at [948, 179] on button "Items toevoegen" at bounding box center [962, 187] width 163 height 41
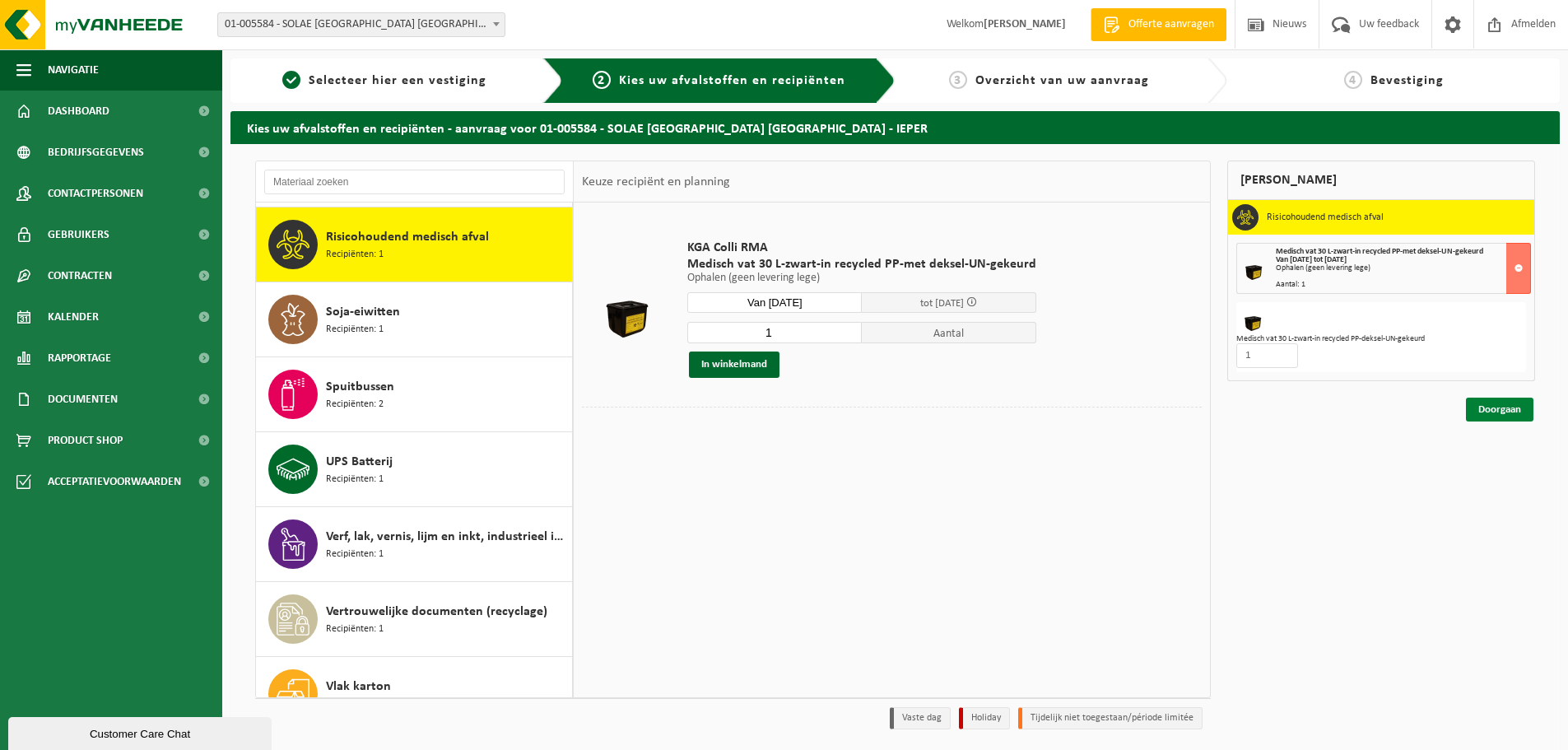
click at [1497, 411] on link "Doorgaan" at bounding box center [1500, 409] width 68 height 24
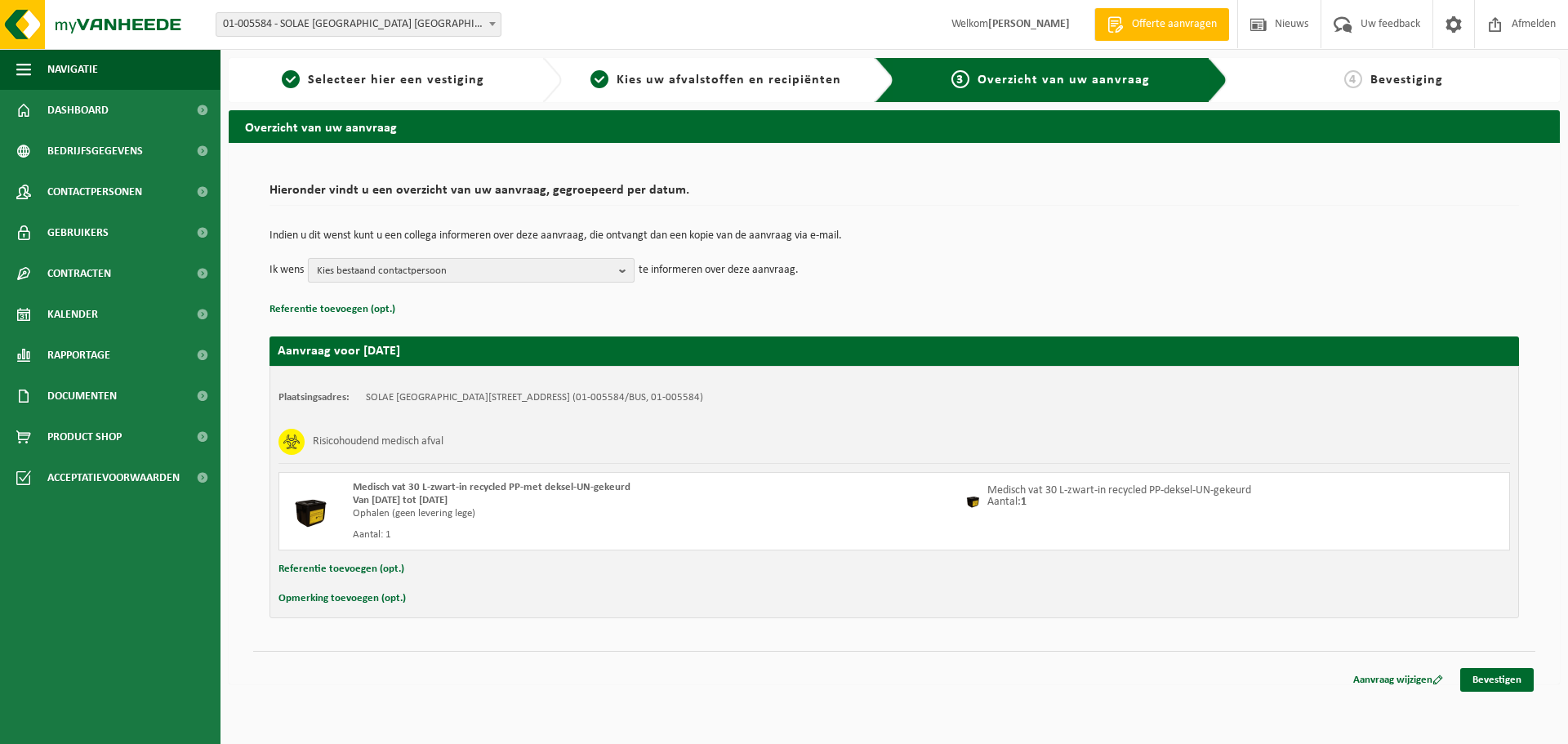
click at [604, 274] on span "Kies bestaand contactpersoon" at bounding box center [464, 272] width 295 height 25
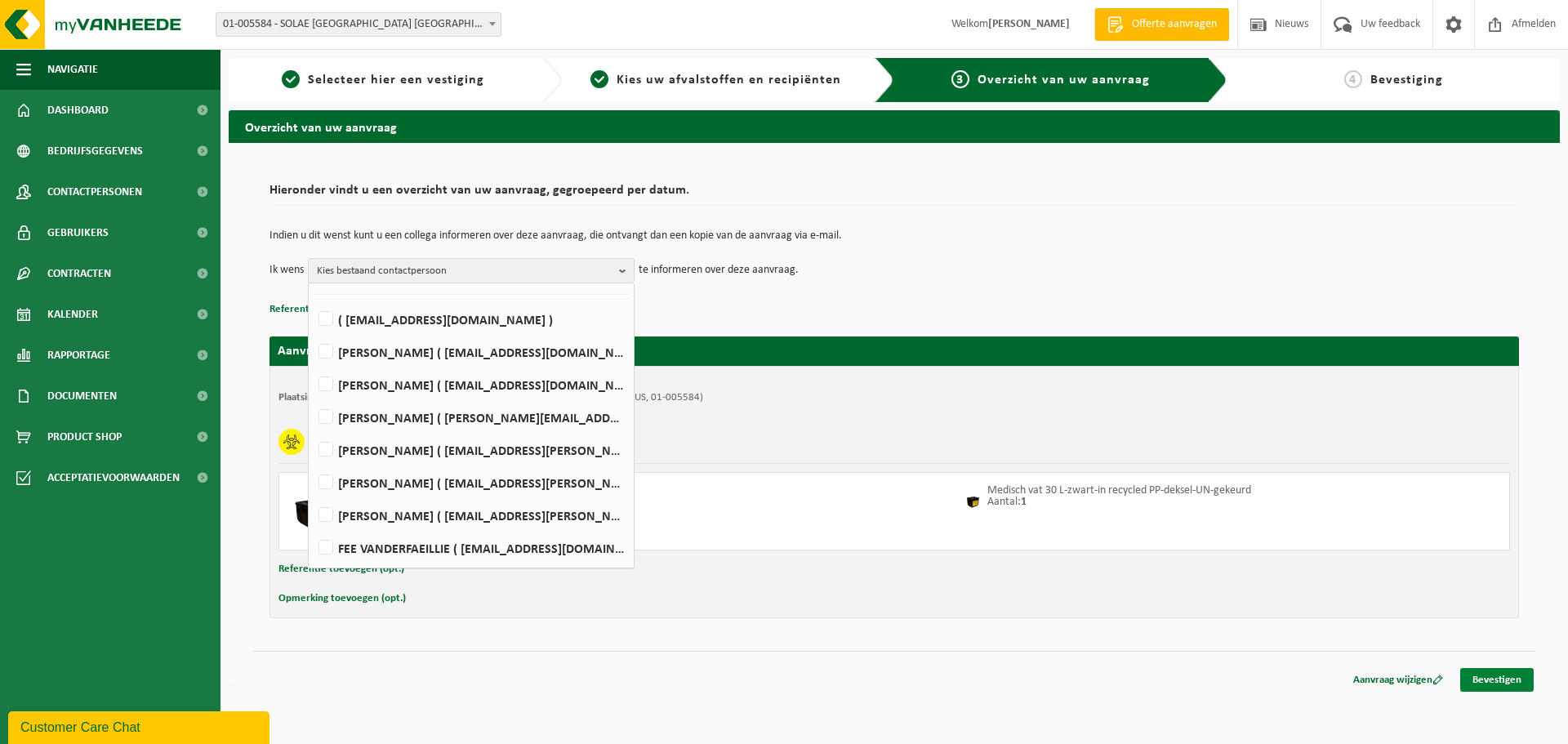
click at [1502, 680] on link "Bevestigen" at bounding box center [1497, 679] width 74 height 24
